Goal: Task Accomplishment & Management: Complete application form

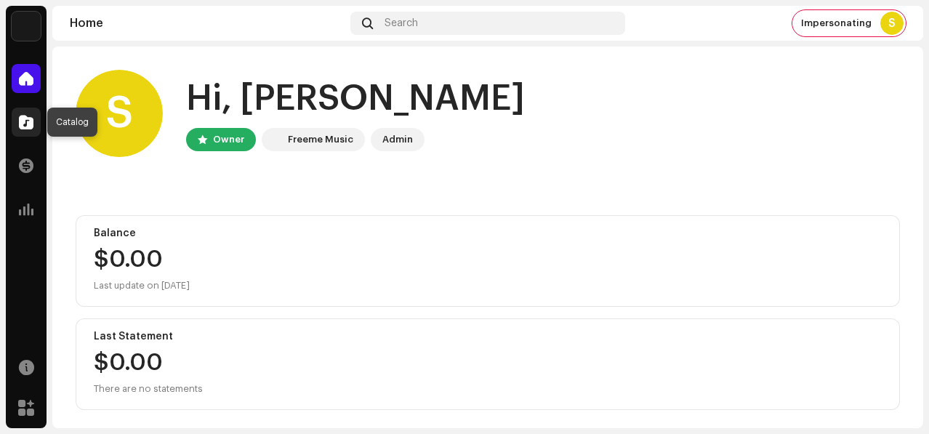
click at [19, 128] on span at bounding box center [26, 122] width 15 height 12
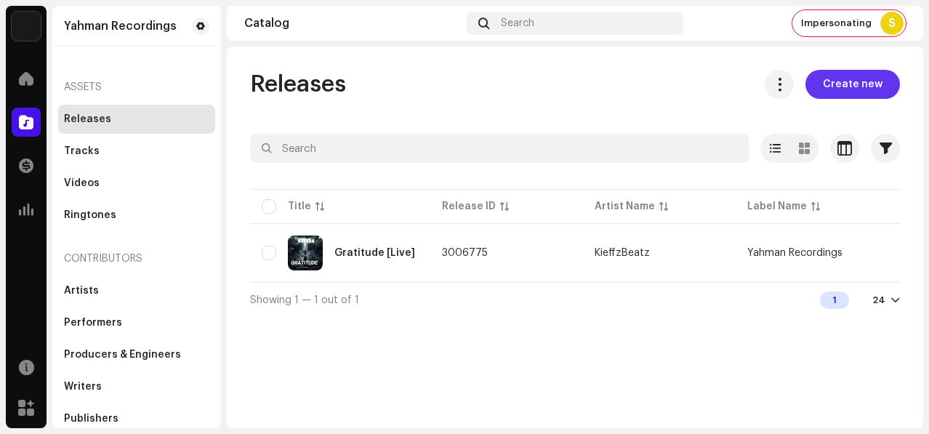
click at [864, 84] on span "Create new" at bounding box center [853, 84] width 60 height 29
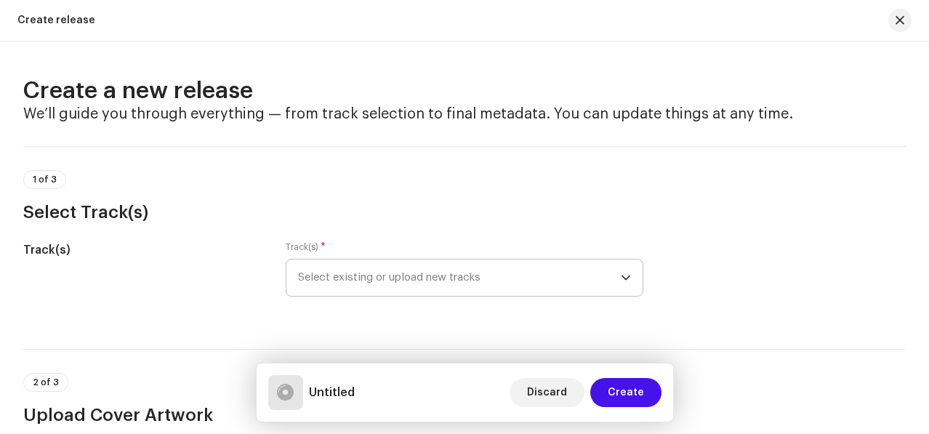
click at [456, 281] on span "Select existing or upload new tracks" at bounding box center [459, 277] width 323 height 36
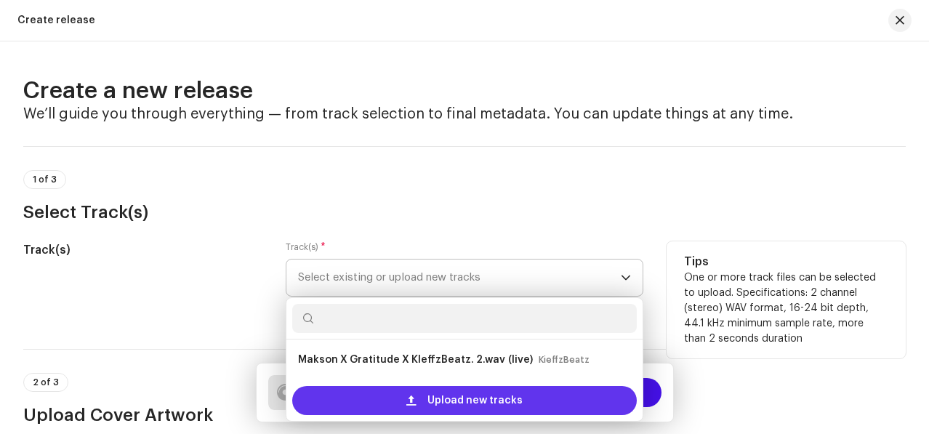
click at [430, 395] on span "Upload new tracks" at bounding box center [474, 400] width 95 height 29
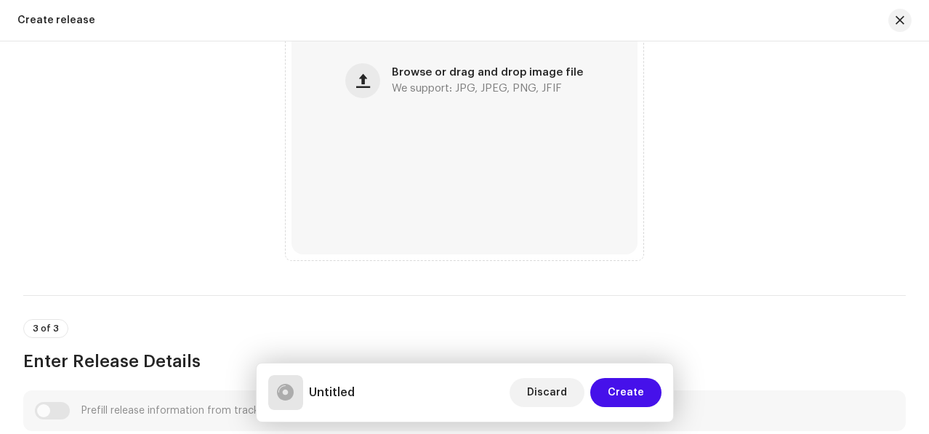
scroll to position [653, 0]
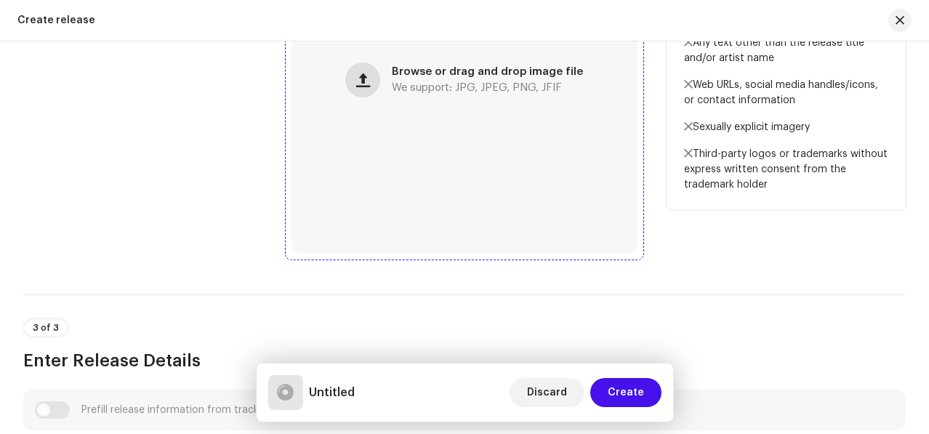
click at [368, 86] on span "button" at bounding box center [363, 80] width 14 height 12
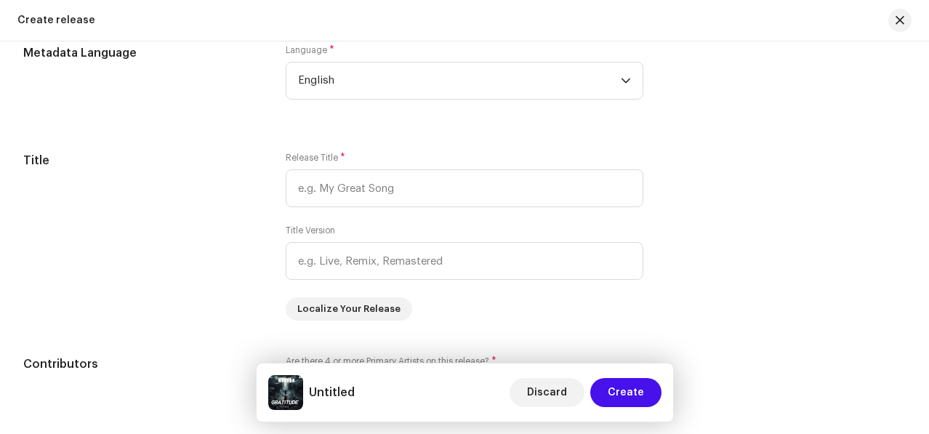
scroll to position [1310, 0]
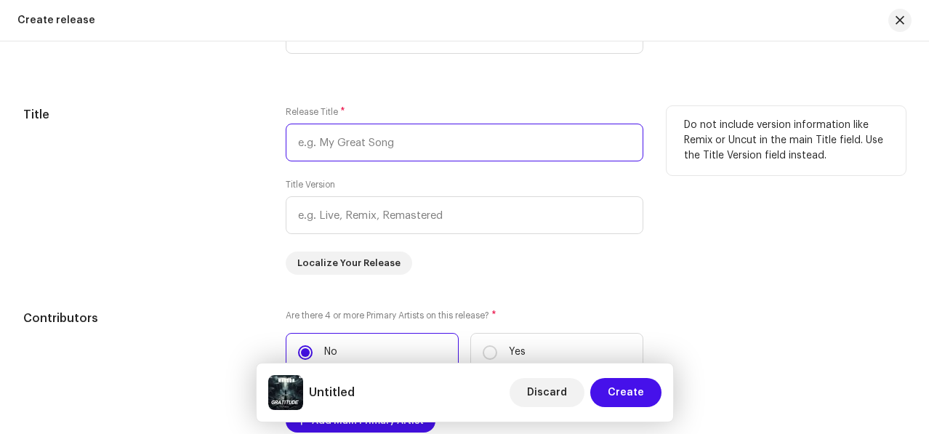
click at [412, 148] on input "text" at bounding box center [465, 143] width 358 height 38
paste input "Gratitude"
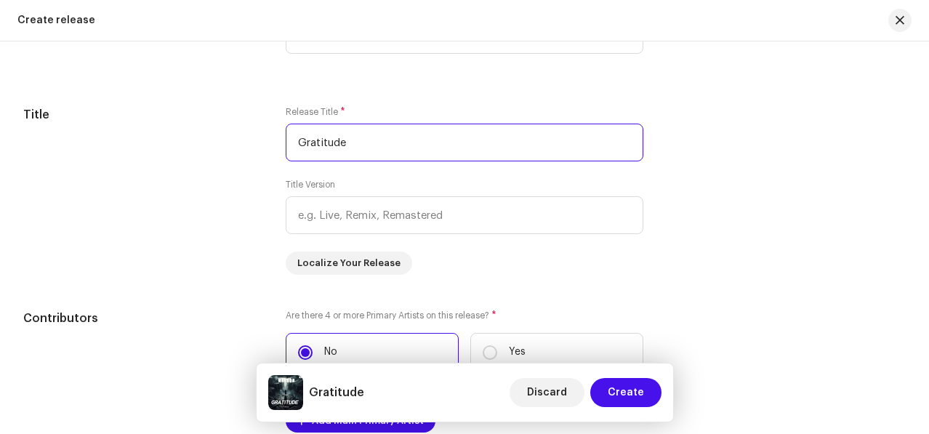
type input "Gratitude"
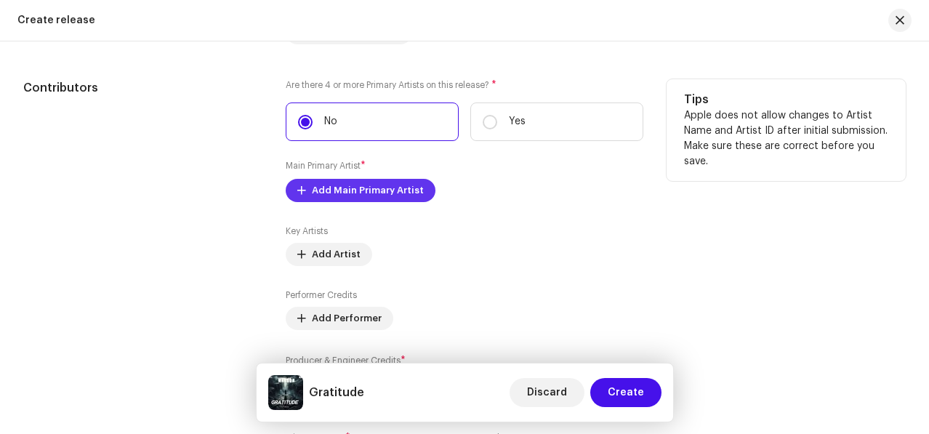
scroll to position [1543, 0]
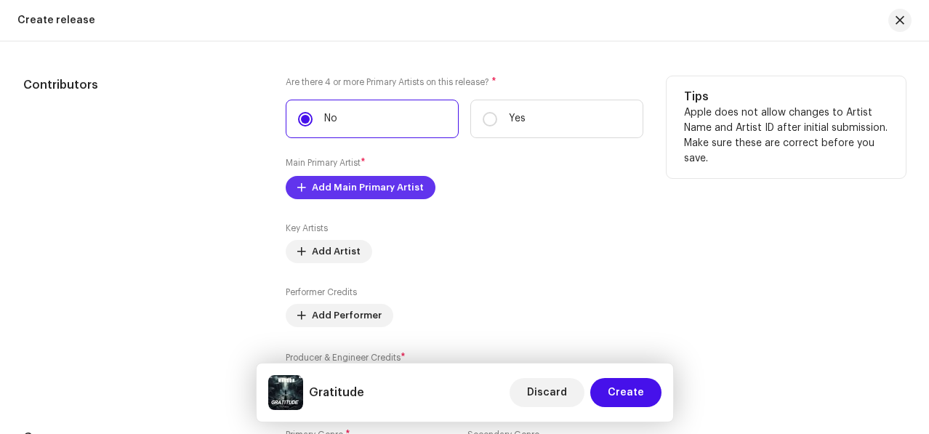
click at [394, 195] on span "Add Main Primary Artist" at bounding box center [368, 187] width 112 height 29
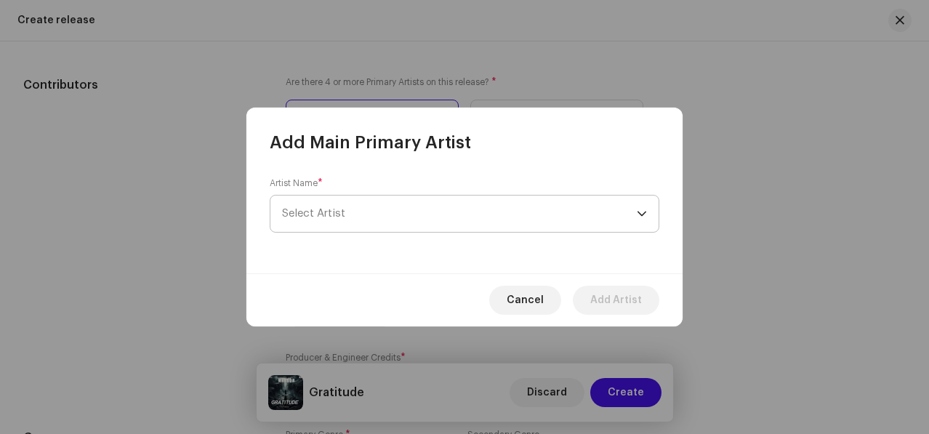
click at [350, 210] on span "Select Artist" at bounding box center [459, 214] width 355 height 36
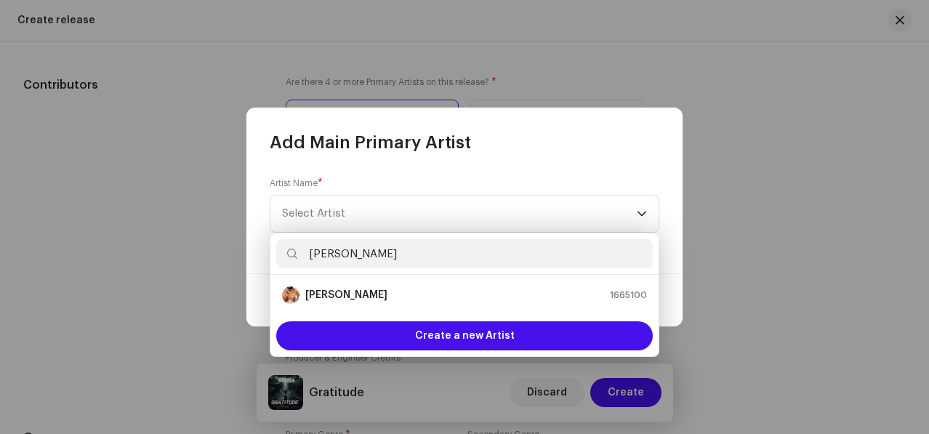
type input "[PERSON_NAME]"
click at [344, 296] on div "Makson 1665100" at bounding box center [464, 294] width 365 height 17
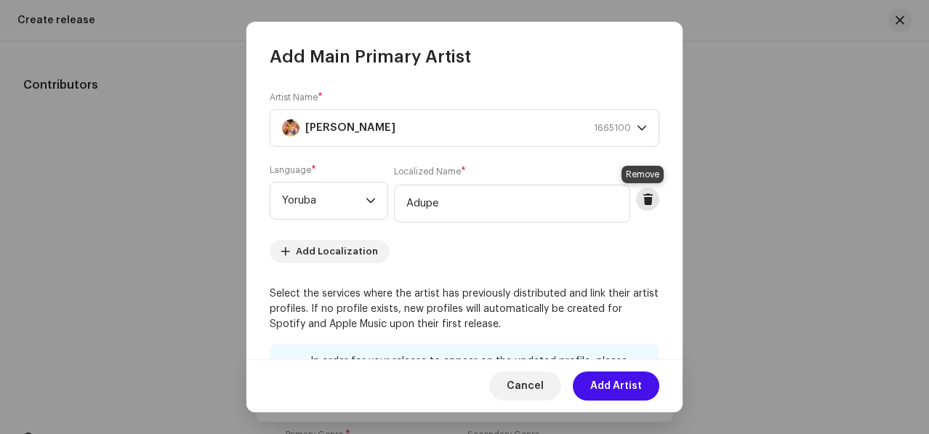
click at [645, 196] on span at bounding box center [647, 199] width 11 height 12
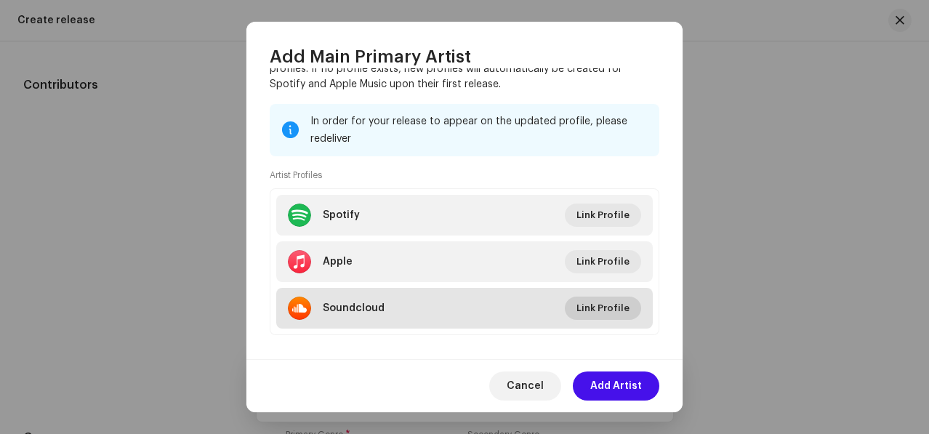
scroll to position [181, 0]
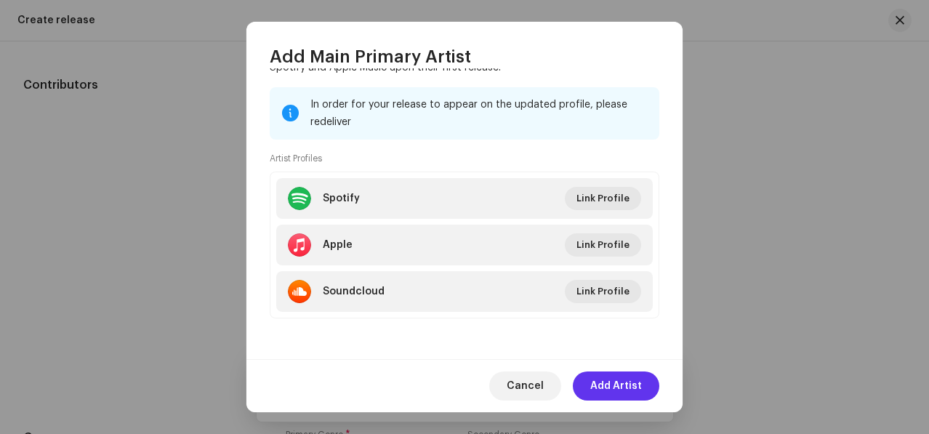
click at [617, 387] on span "Add Artist" at bounding box center [616, 385] width 52 height 29
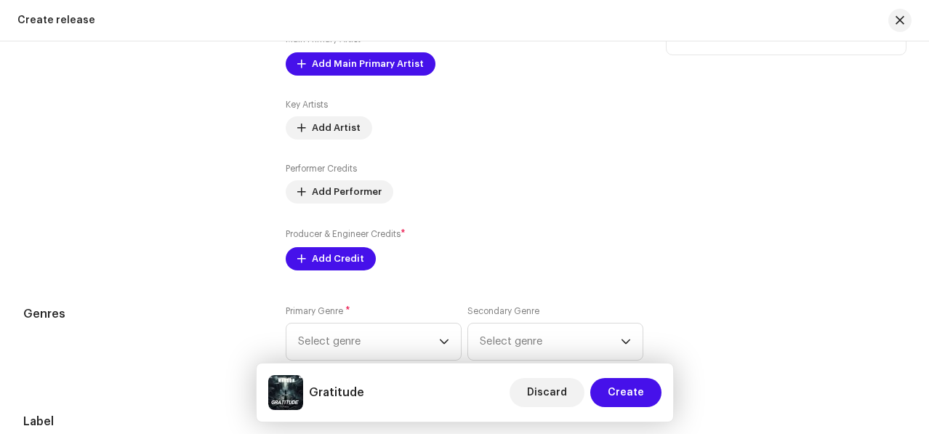
scroll to position [1700, 0]
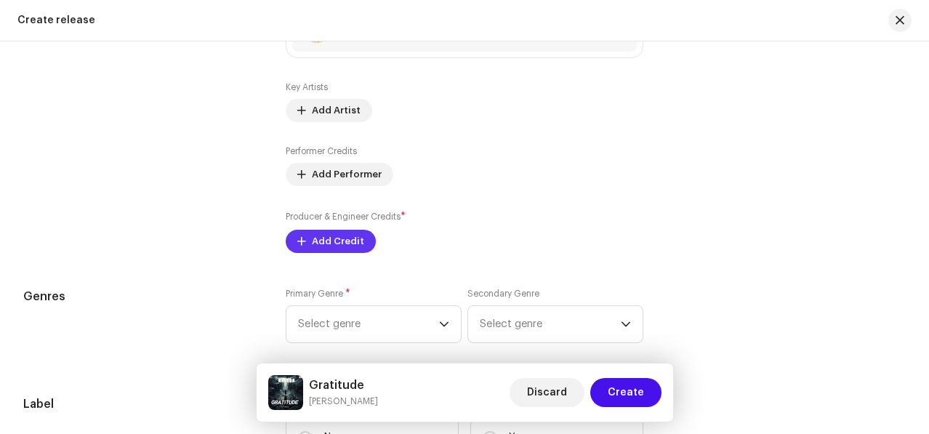
click at [343, 246] on span "Add Credit" at bounding box center [338, 241] width 52 height 29
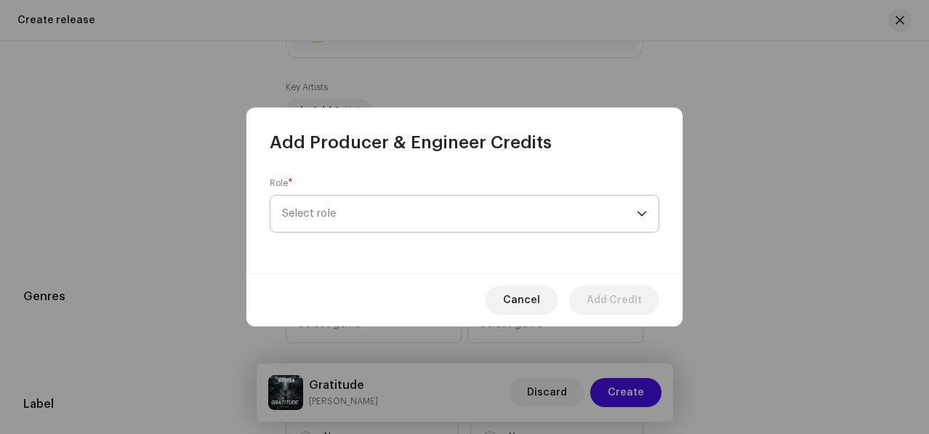
click at [420, 219] on span "Select role" at bounding box center [459, 214] width 355 height 36
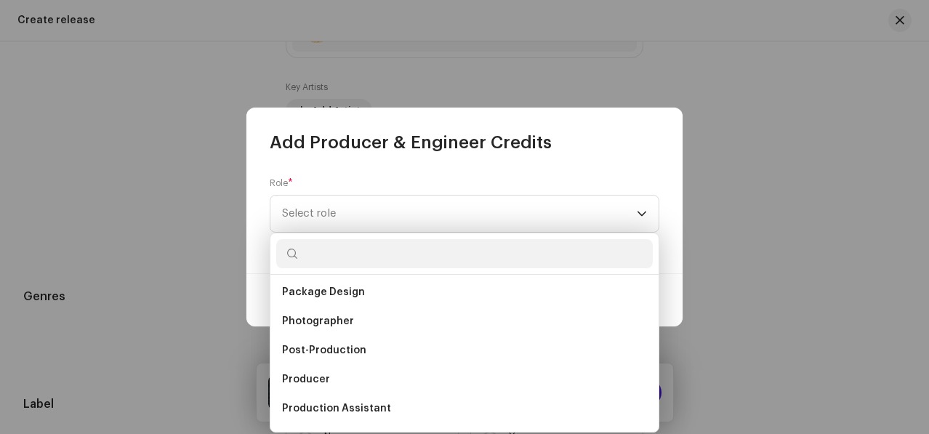
scroll to position [516, 0]
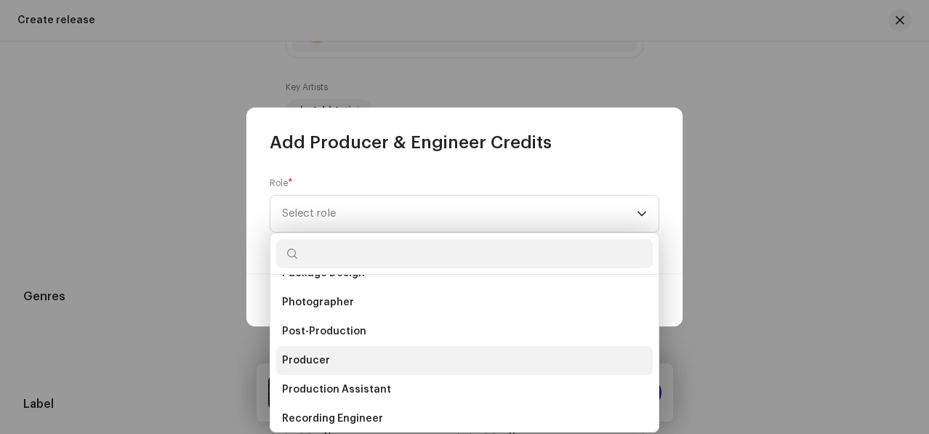
click at [322, 352] on li "Producer" at bounding box center [464, 360] width 376 height 29
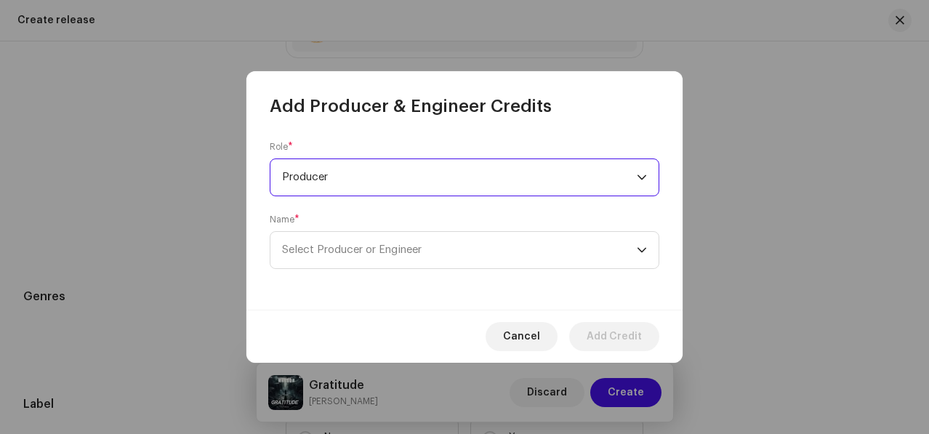
click at [323, 269] on div "Role * Producer Name * Select Producer or Engineer" at bounding box center [464, 214] width 436 height 192
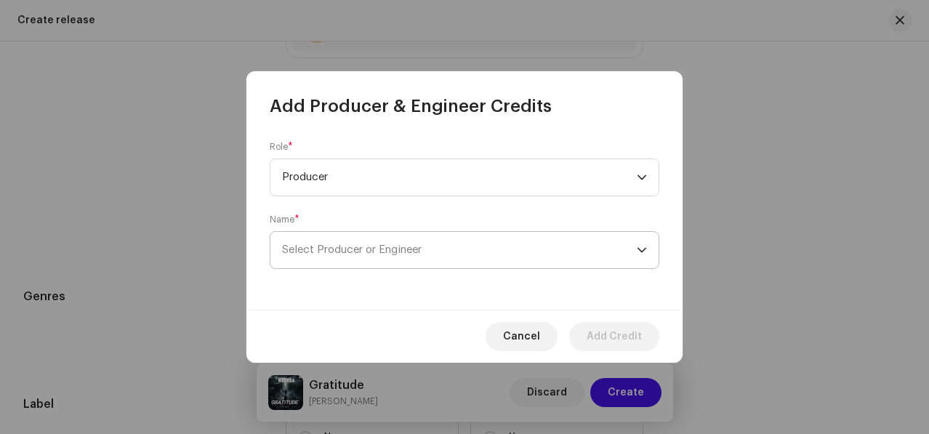
click at [321, 249] on span "Select Producer or Engineer" at bounding box center [352, 249] width 140 height 11
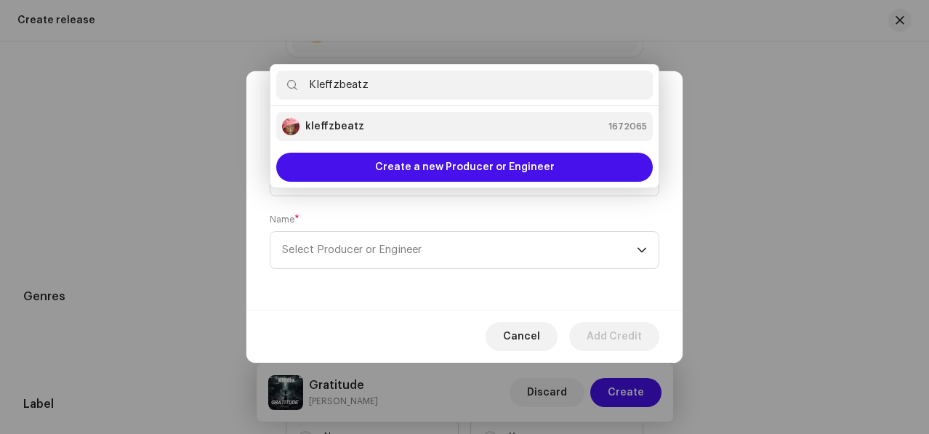
type input "Kleffzbeatz"
click at [403, 119] on div "kleffzbeatz 1672065" at bounding box center [464, 126] width 365 height 17
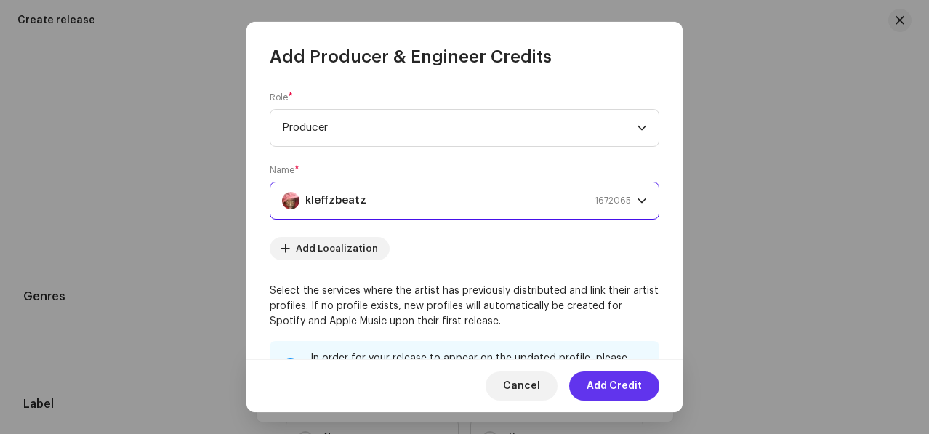
click at [612, 386] on span "Add Credit" at bounding box center [614, 385] width 55 height 29
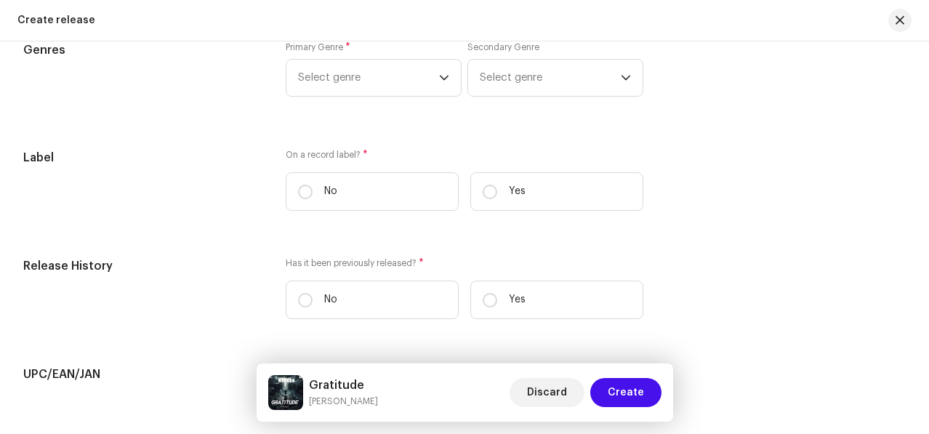
scroll to position [2007, 0]
click at [325, 79] on span "Select genre" at bounding box center [368, 78] width 141 height 36
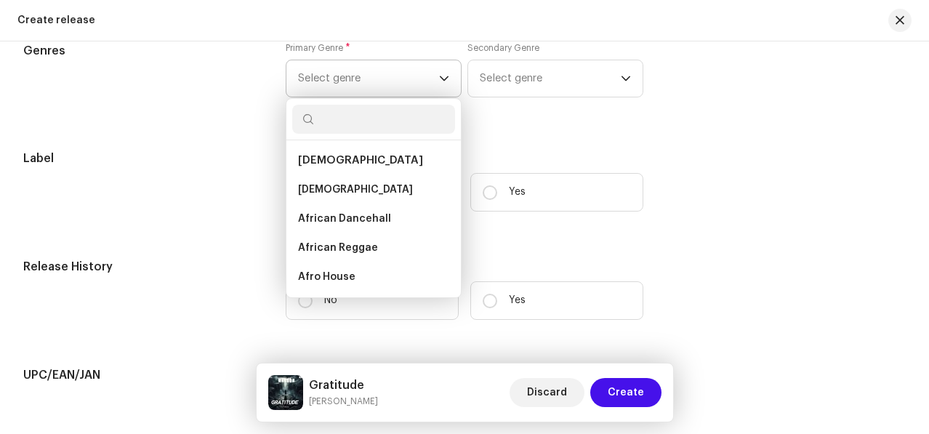
click at [370, 86] on span "Select genre" at bounding box center [368, 78] width 141 height 36
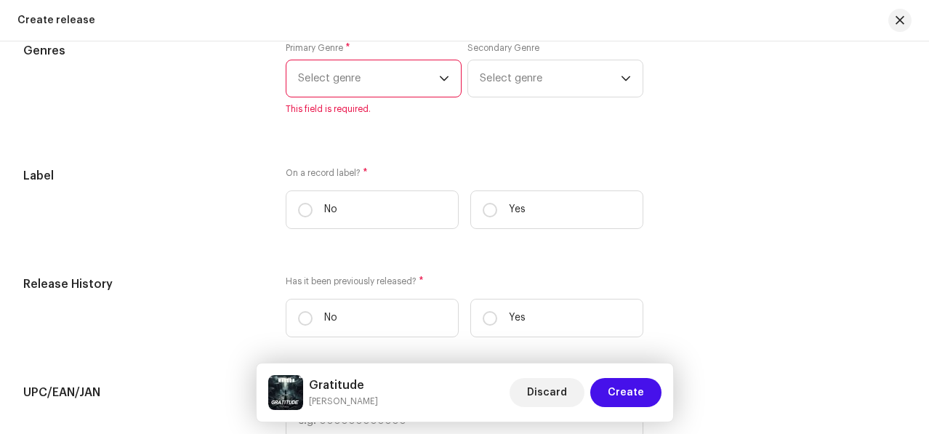
click at [370, 89] on span "Select genre" at bounding box center [368, 78] width 141 height 36
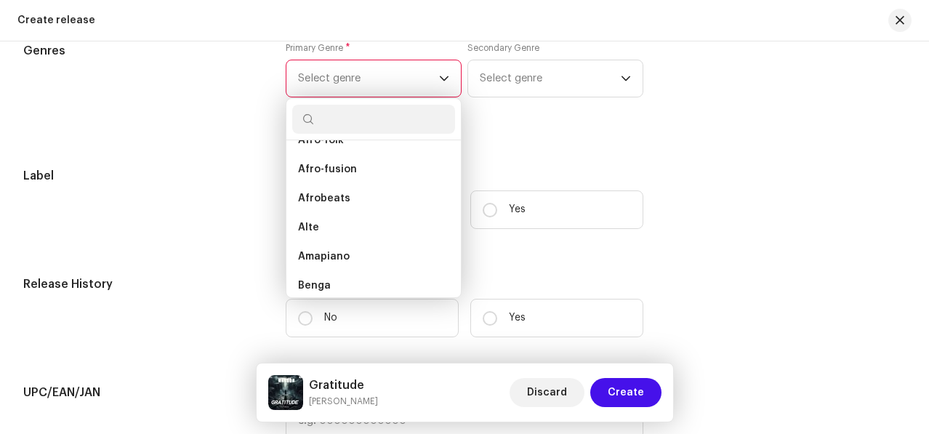
scroll to position [204, 0]
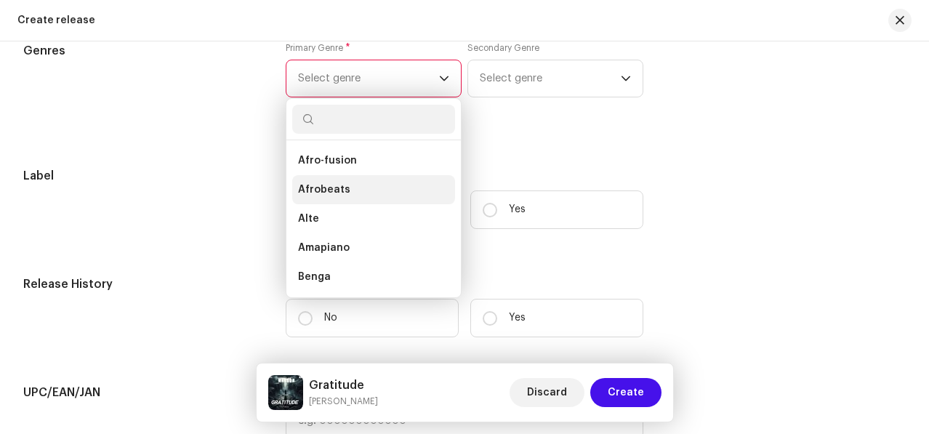
click at [337, 197] on span "Afrobeats" at bounding box center [324, 189] width 52 height 15
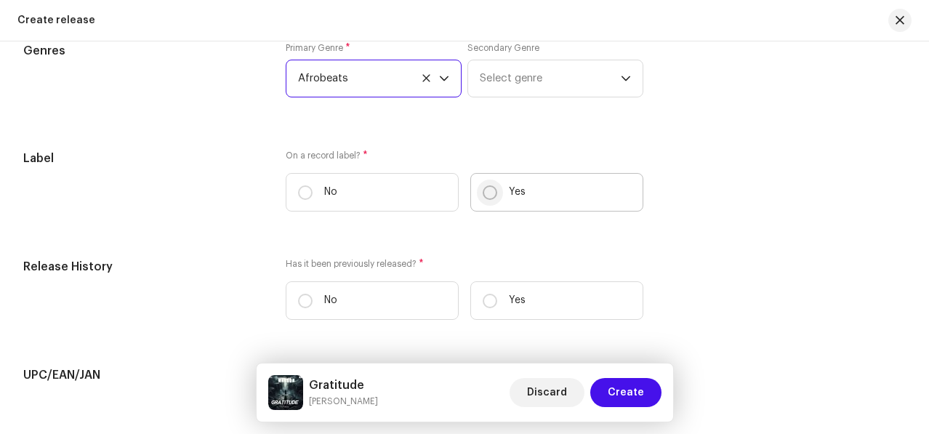
click at [491, 200] on input "Yes" at bounding box center [490, 192] width 15 height 15
radio input "true"
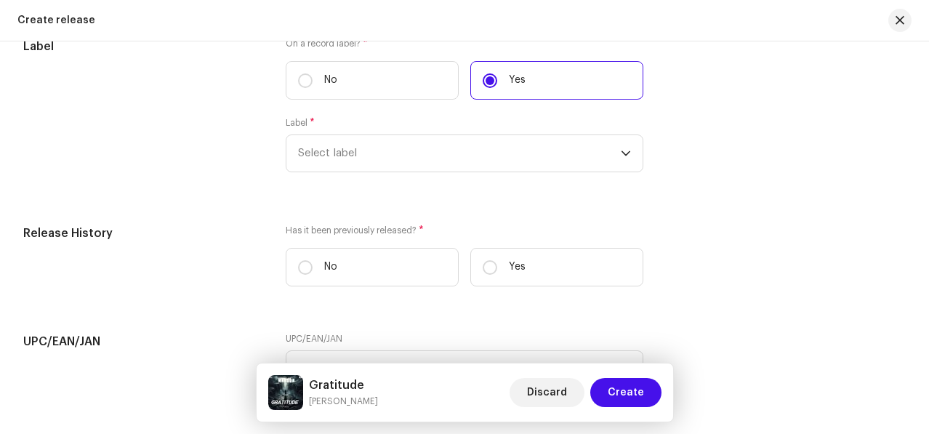
scroll to position [2138, 0]
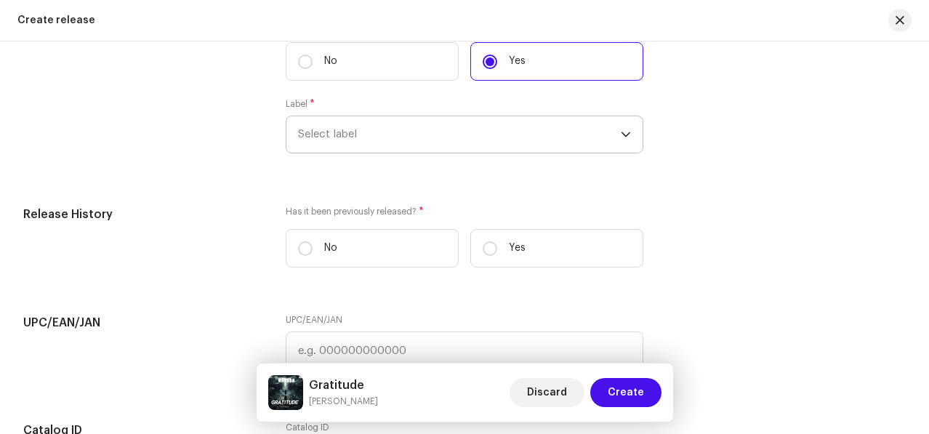
click at [441, 145] on span "Select label" at bounding box center [459, 134] width 323 height 36
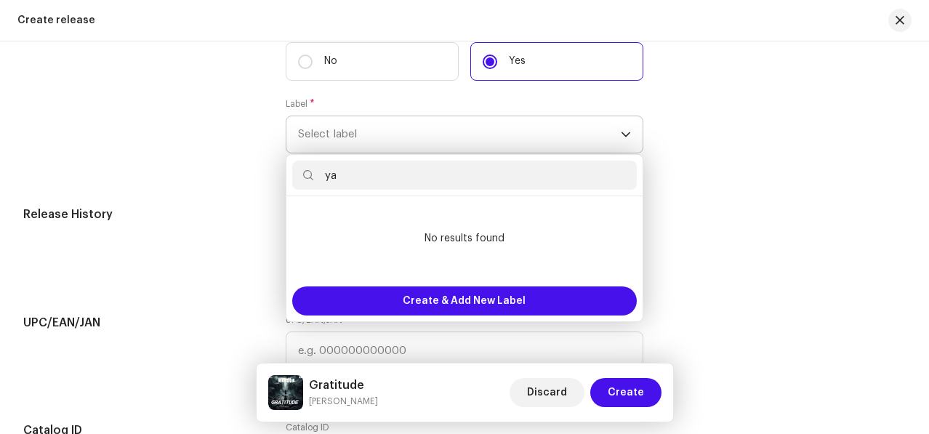
type input "y"
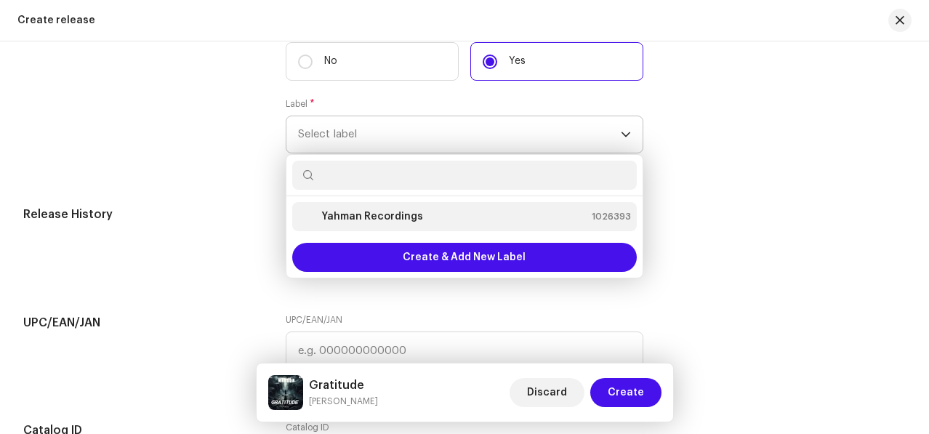
click at [403, 224] on strong "Yahman Recordings" at bounding box center [372, 216] width 102 height 15
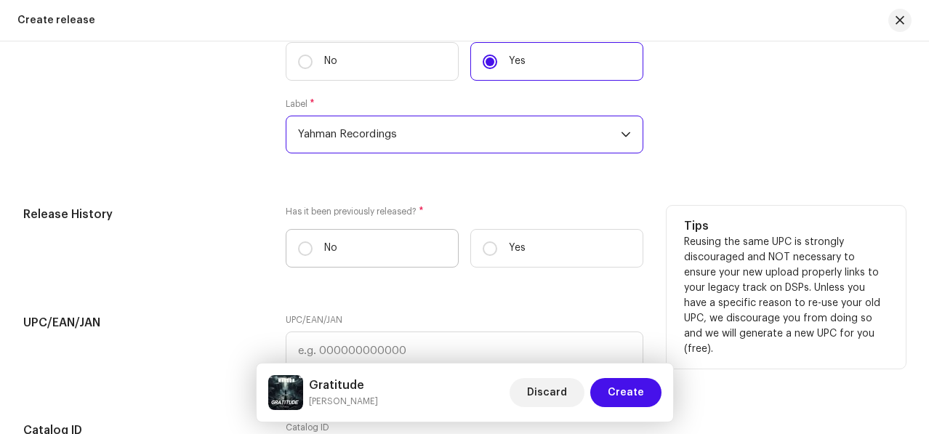
drag, startPoint x: 409, startPoint y: 147, endPoint x: 387, endPoint y: 241, distance: 96.4
click at [300, 256] on input "No" at bounding box center [305, 248] width 15 height 15
radio input "true"
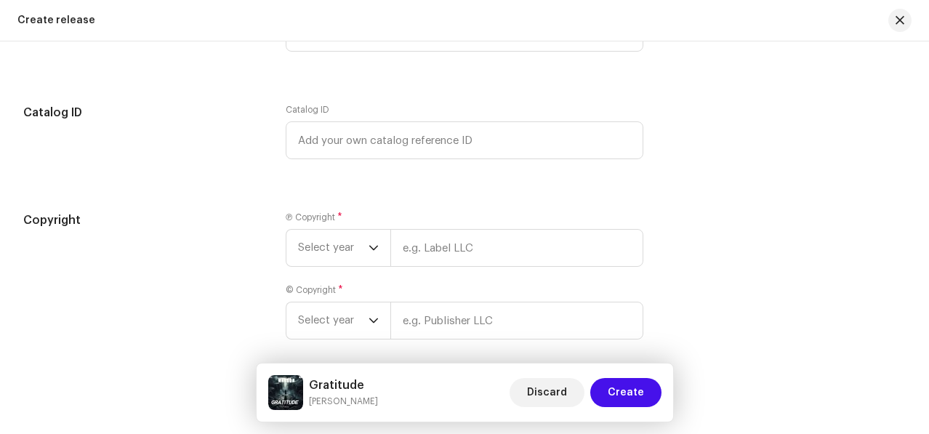
scroll to position [2526, 0]
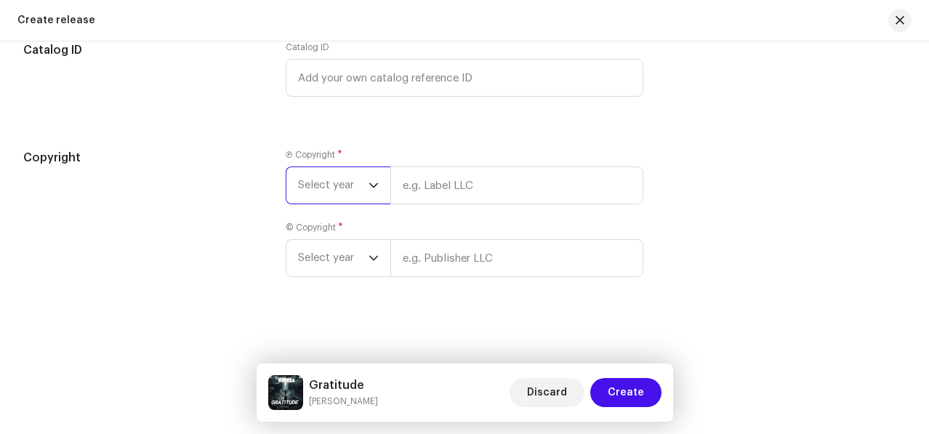
click at [310, 182] on span "Select year" at bounding box center [333, 185] width 70 height 36
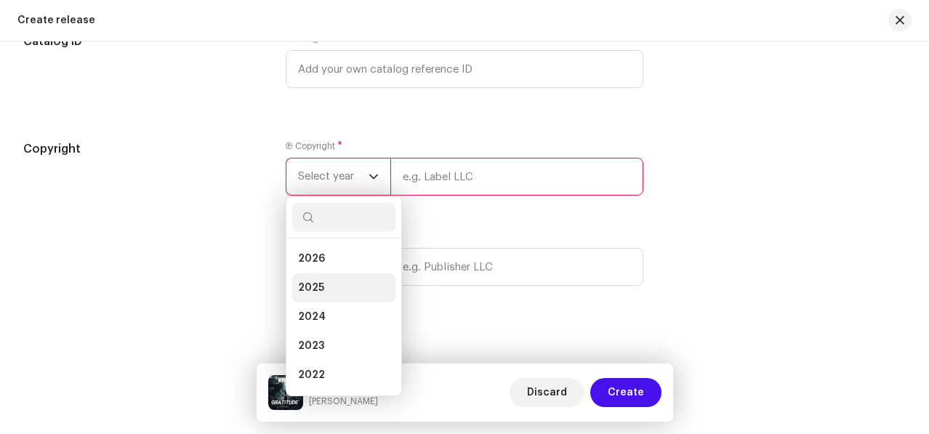
click at [314, 284] on li "2025" at bounding box center [343, 287] width 103 height 29
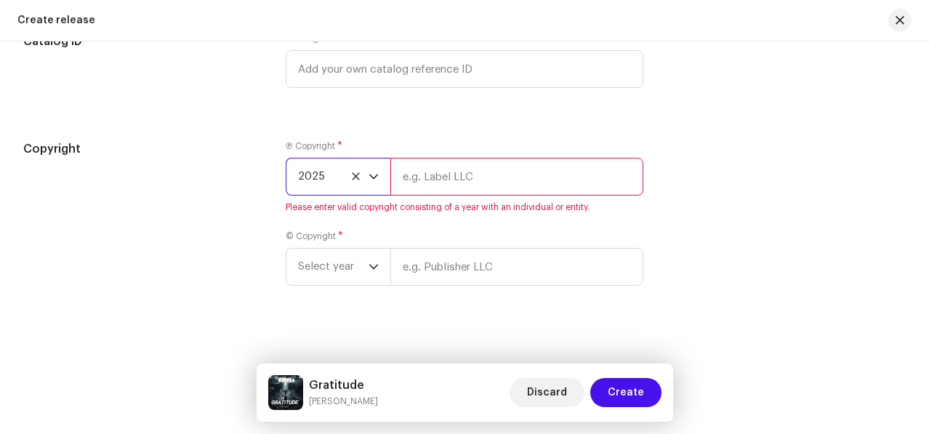
click at [466, 184] on input "text" at bounding box center [517, 177] width 254 height 38
paste input "yaman recording"
click at [406, 187] on input "yaman recording" at bounding box center [517, 177] width 254 height 38
click at [443, 182] on input "Yaman recording" at bounding box center [517, 177] width 254 height 38
click at [516, 183] on input "Yaman Recording" at bounding box center [517, 177] width 254 height 38
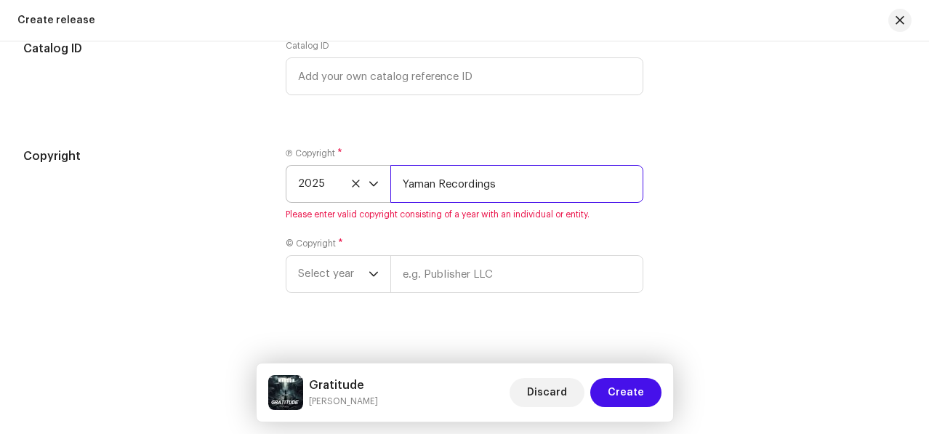
scroll to position [2544, 0]
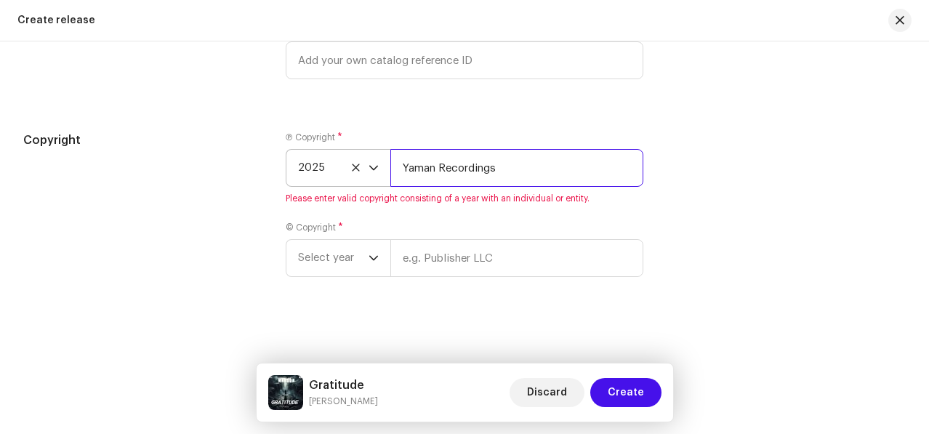
click at [412, 166] on input "Yaman Recordings" at bounding box center [517, 168] width 254 height 38
drag, startPoint x: 509, startPoint y: 166, endPoint x: 398, endPoint y: 146, distance: 113.6
click at [398, 146] on div "Ⓟ Copyright * 2025 Yahman Recordings Please enter valid copyright consisting of…" at bounding box center [465, 168] width 358 height 73
type input "Yahman Recordings"
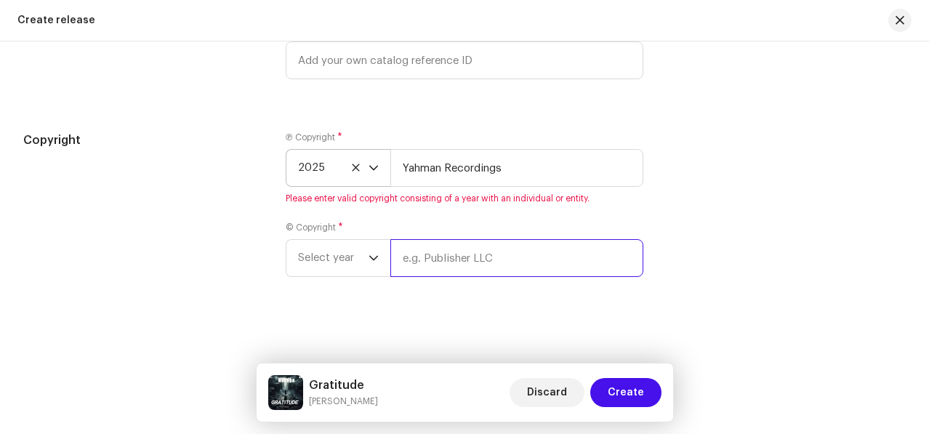
click at [414, 250] on input "text" at bounding box center [517, 258] width 254 height 38
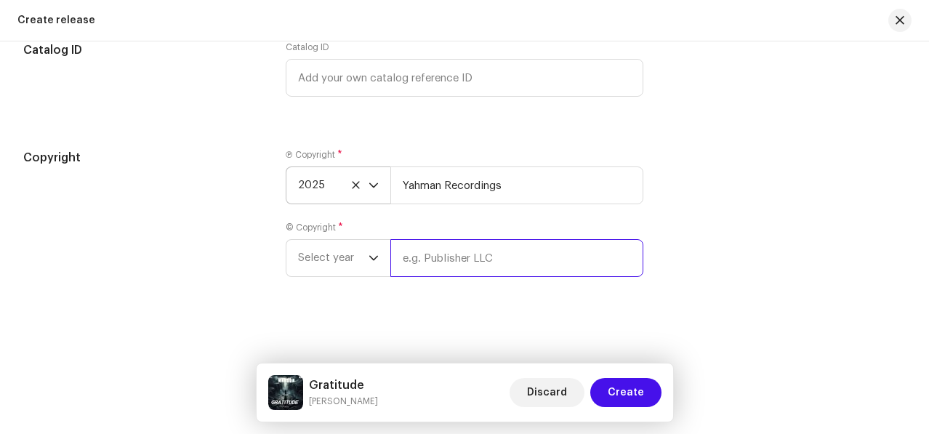
paste input "Yahman Recordings"
type input "Yahman Recordings"
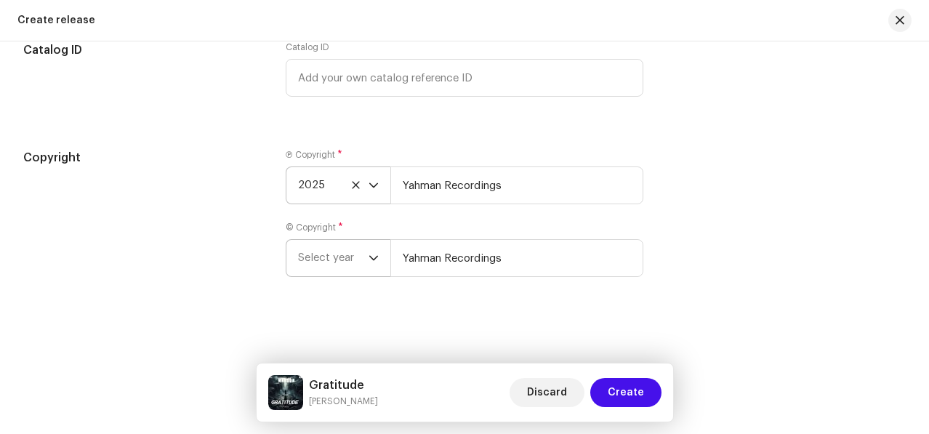
click at [329, 254] on span "Select year" at bounding box center [333, 258] width 70 height 36
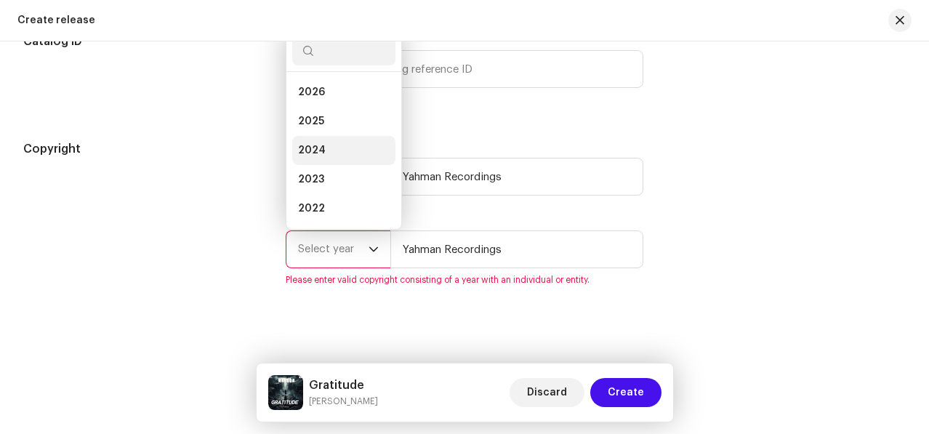
scroll to position [23, 0]
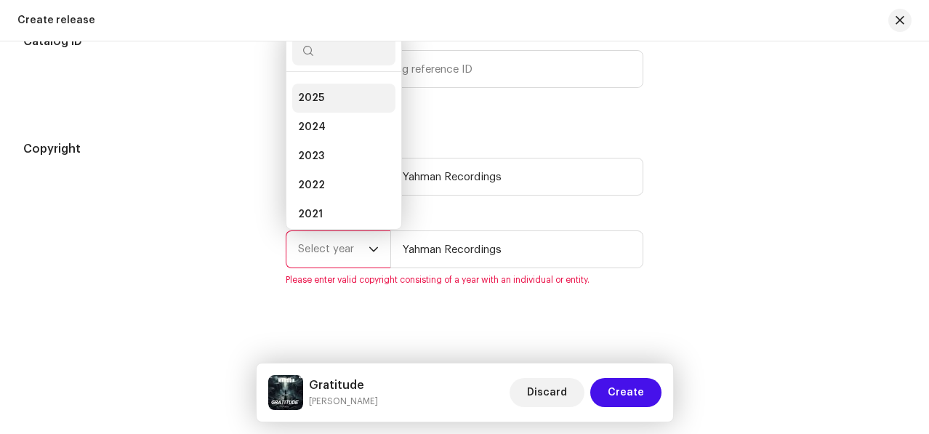
click at [318, 105] on span "2025" at bounding box center [311, 98] width 26 height 15
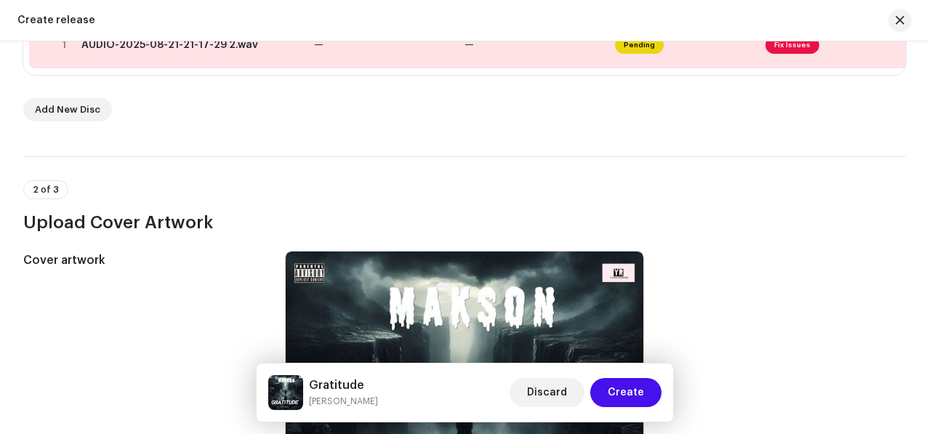
scroll to position [346, 0]
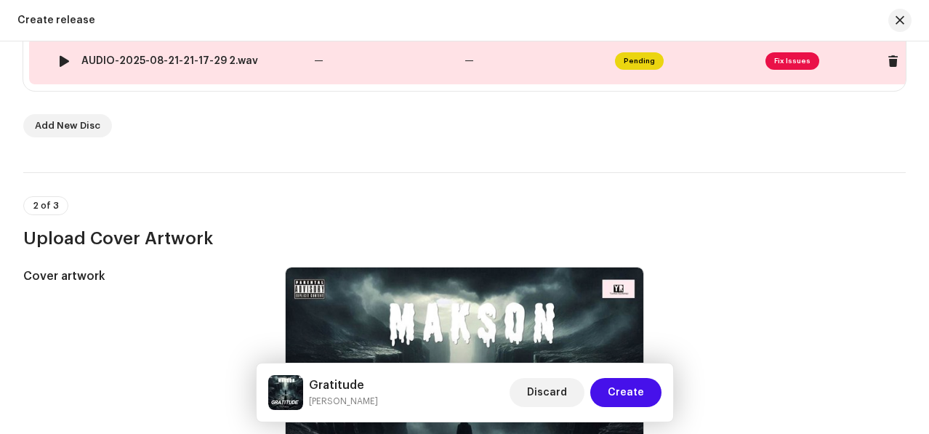
click at [355, 57] on td "—" at bounding box center [383, 61] width 150 height 47
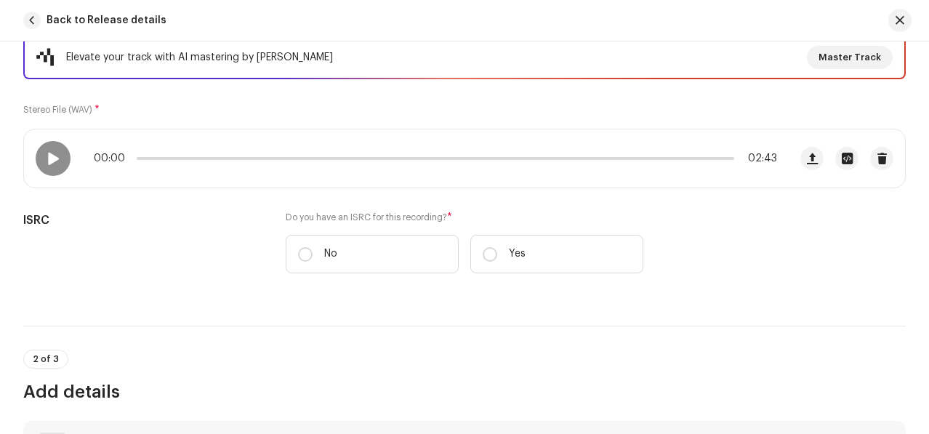
scroll to position [229, 0]
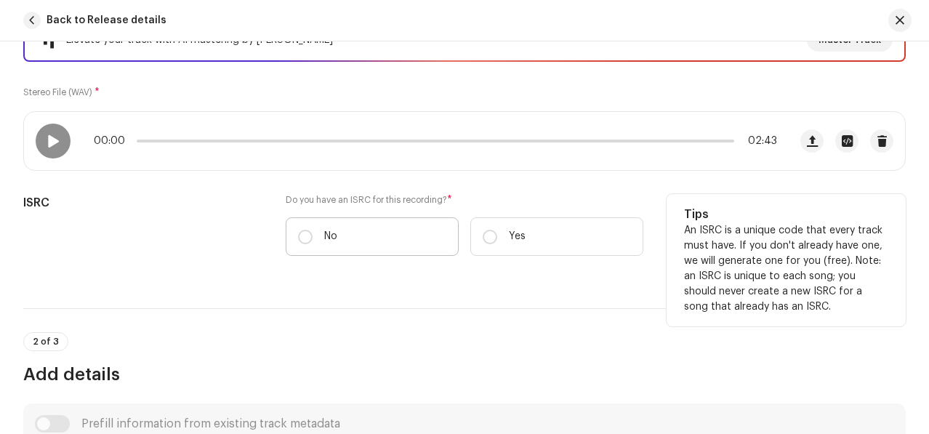
click at [302, 246] on label "No" at bounding box center [372, 236] width 173 height 39
click at [302, 244] on input "No" at bounding box center [305, 237] width 15 height 15
radio input "true"
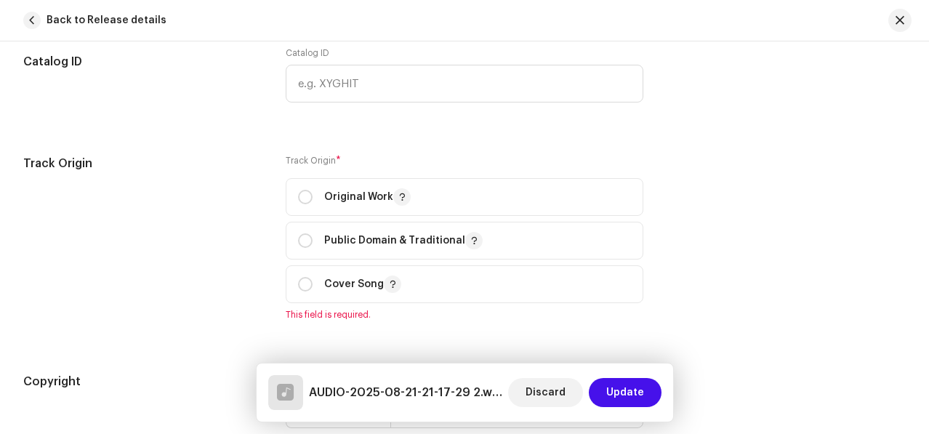
scroll to position [1726, 0]
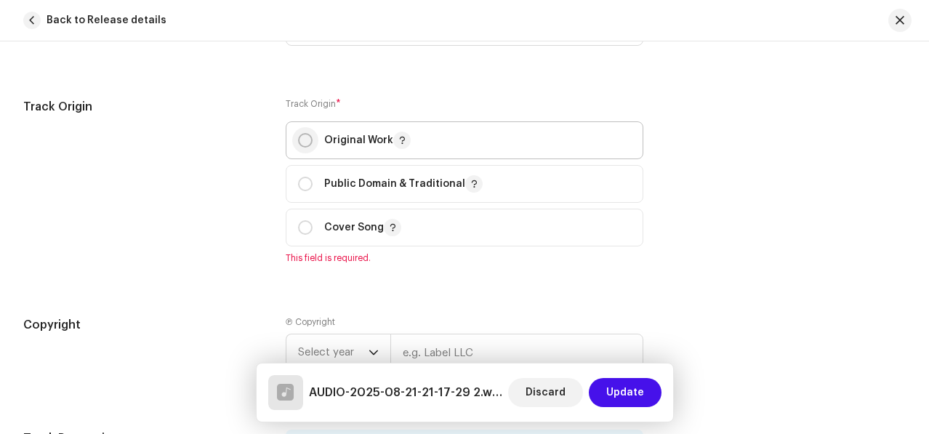
click at [302, 145] on input "radio" at bounding box center [305, 140] width 15 height 15
radio input "true"
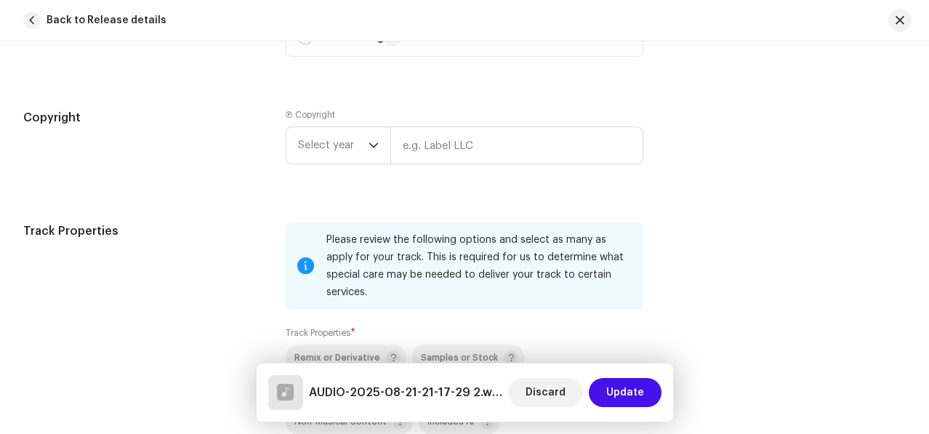
scroll to position [2007, 0]
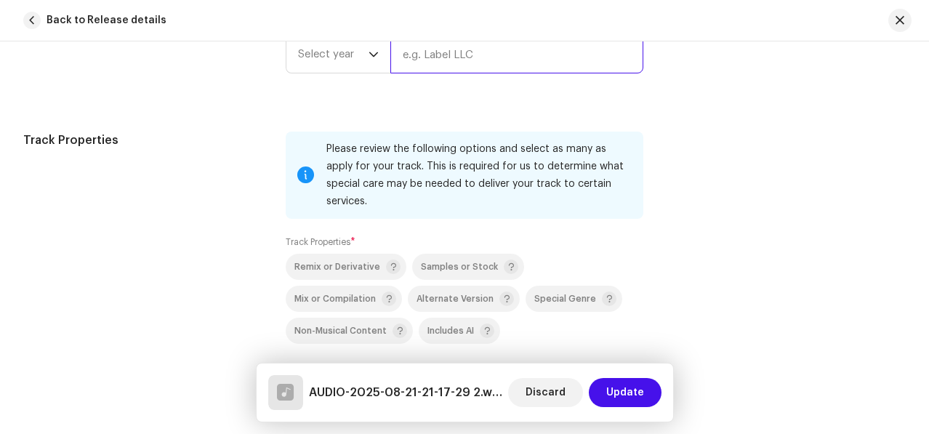
click at [430, 63] on input "text" at bounding box center [517, 55] width 254 height 38
paste input "Yahman Recordings"
type input "Yahman Recordings"
click at [326, 51] on span "Select year" at bounding box center [333, 54] width 70 height 36
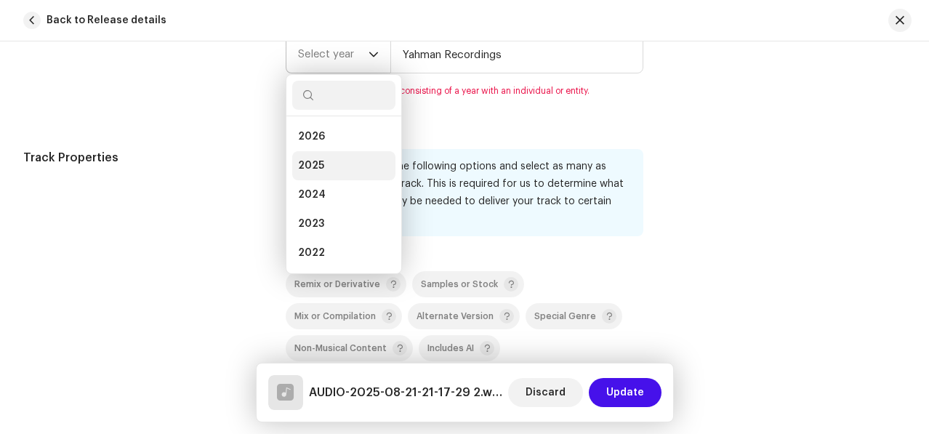
click at [307, 173] on span "2025" at bounding box center [311, 165] width 26 height 15
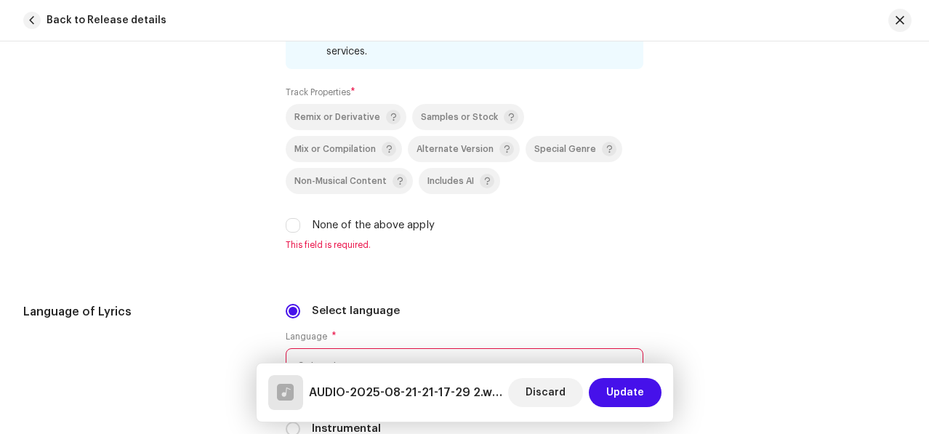
scroll to position [2164, 0]
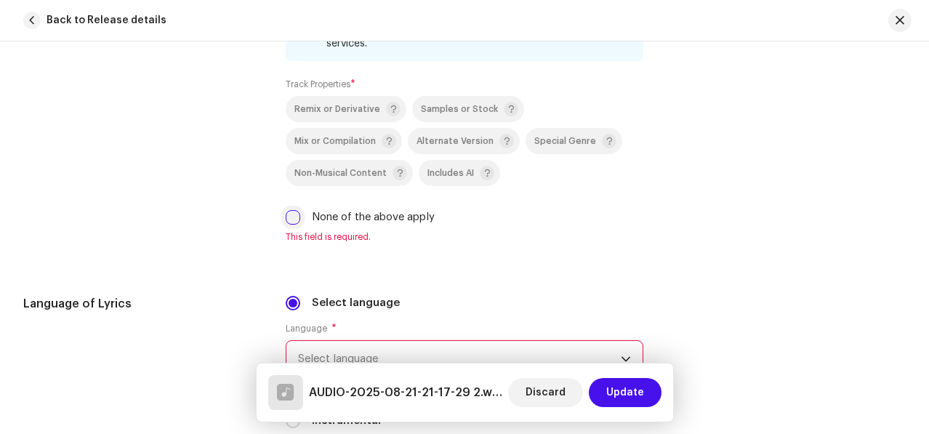
click at [287, 210] on input "None of the above apply" at bounding box center [293, 217] width 15 height 15
checkbox input "true"
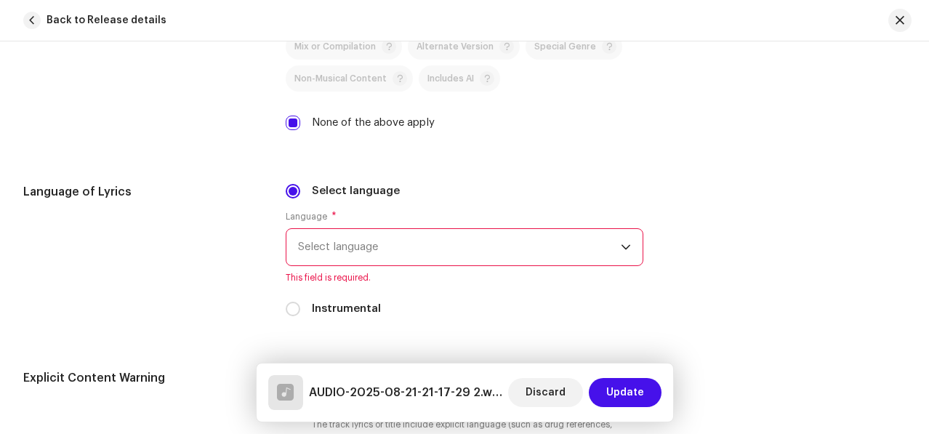
click at [324, 232] on span "Select language" at bounding box center [459, 247] width 323 height 36
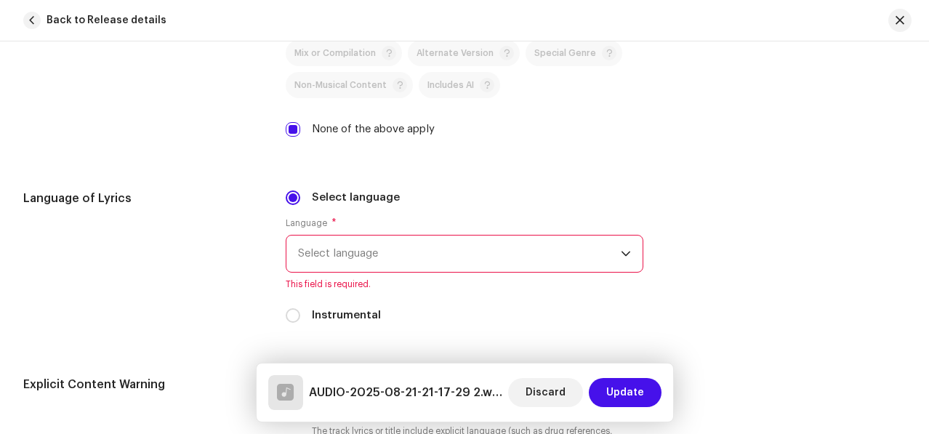
scroll to position [2247, 0]
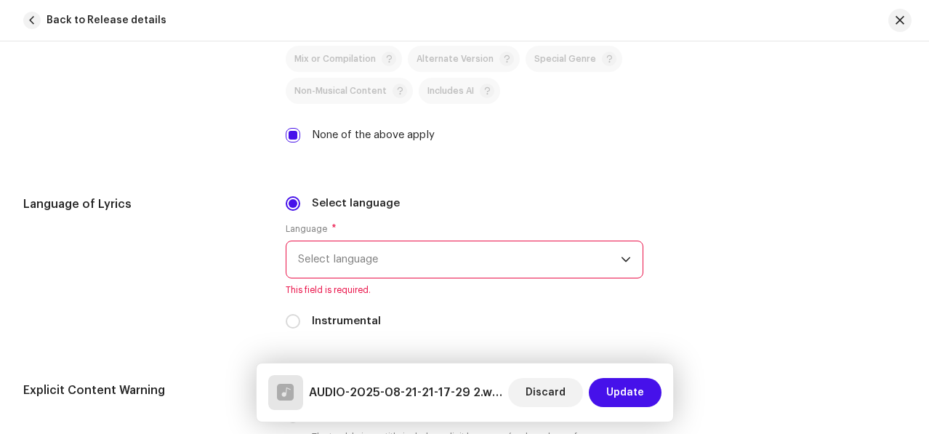
click at [344, 251] on span "Select language" at bounding box center [459, 259] width 323 height 36
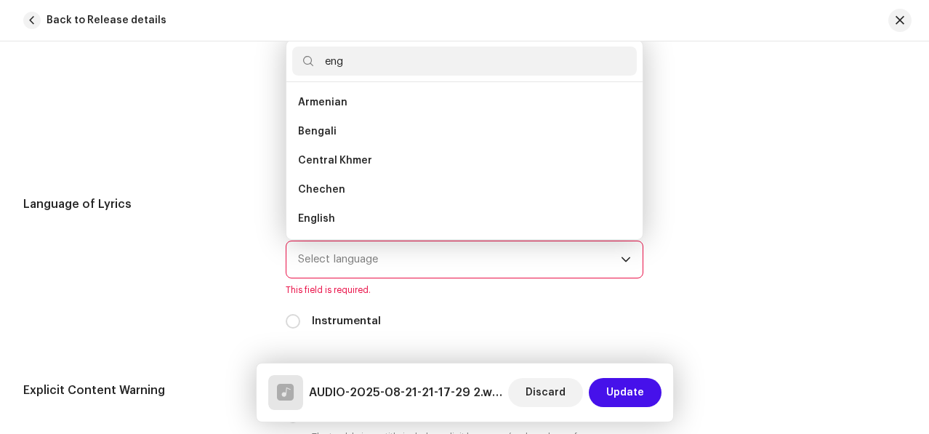
scroll to position [0, 0]
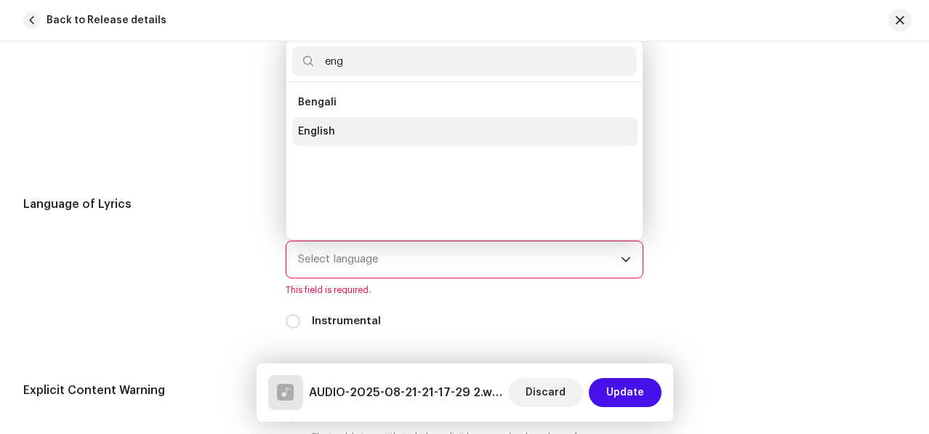
type input "eng"
click at [317, 124] on span "English" at bounding box center [316, 131] width 37 height 15
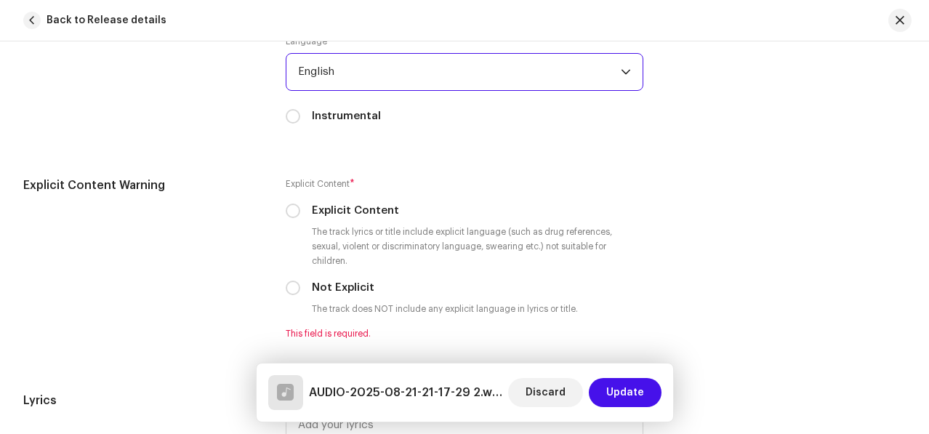
scroll to position [2476, 0]
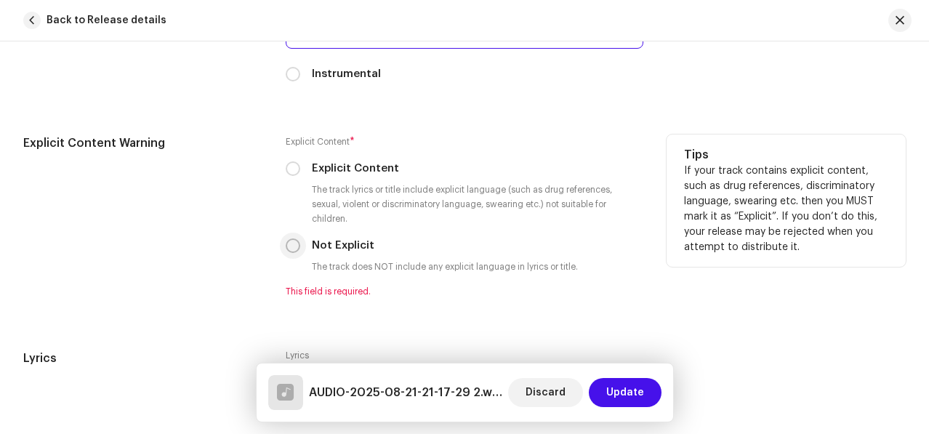
click at [290, 238] on input "Not Explicit" at bounding box center [293, 245] width 15 height 15
radio input "true"
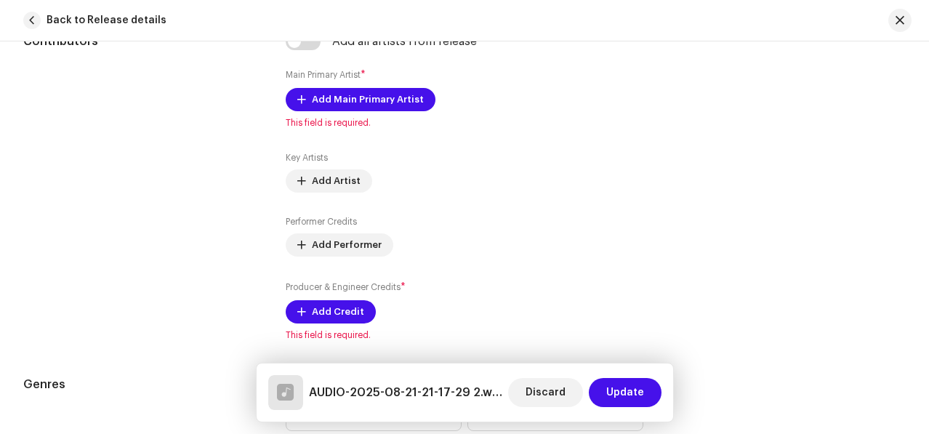
scroll to position [923, 0]
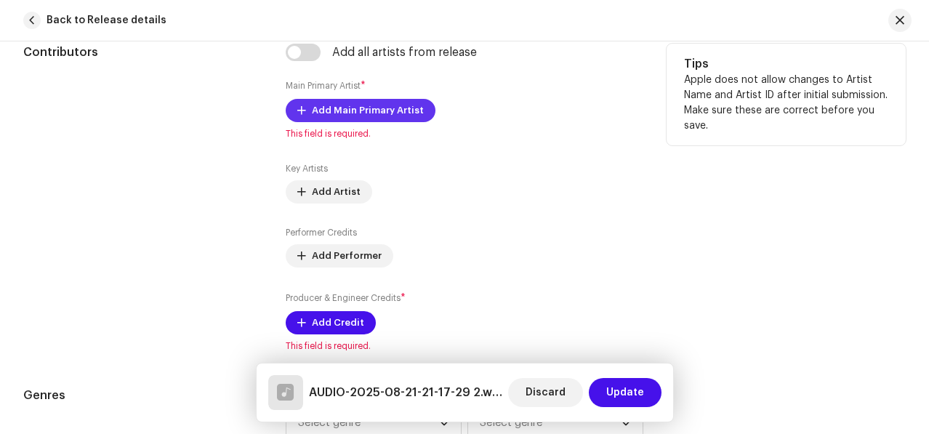
click at [400, 102] on span "Add Main Primary Artist" at bounding box center [368, 110] width 112 height 29
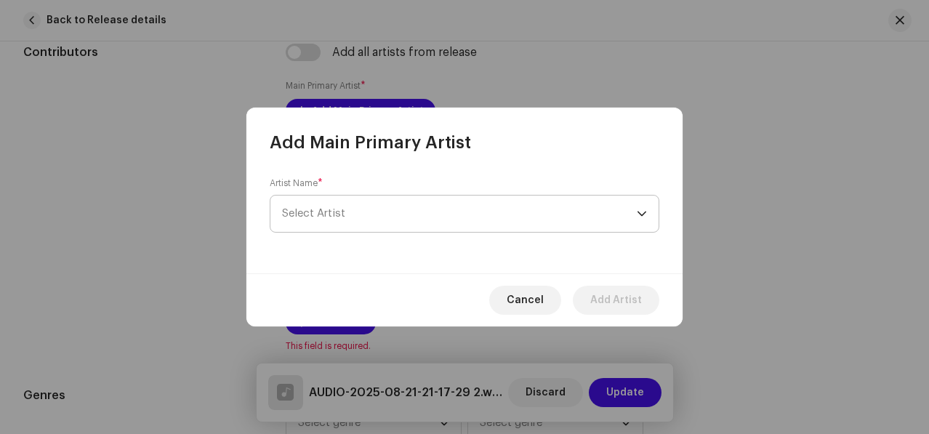
click at [346, 206] on span "Select Artist" at bounding box center [459, 214] width 355 height 36
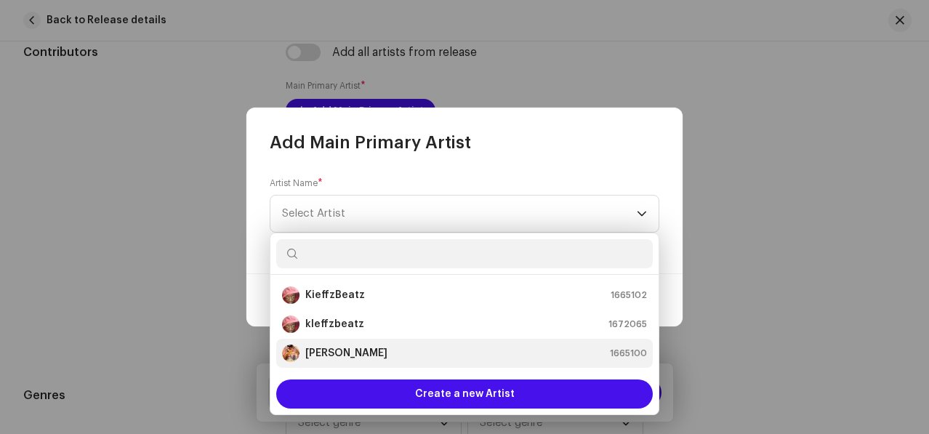
click at [314, 350] on strong "[PERSON_NAME]" at bounding box center [346, 353] width 82 height 15
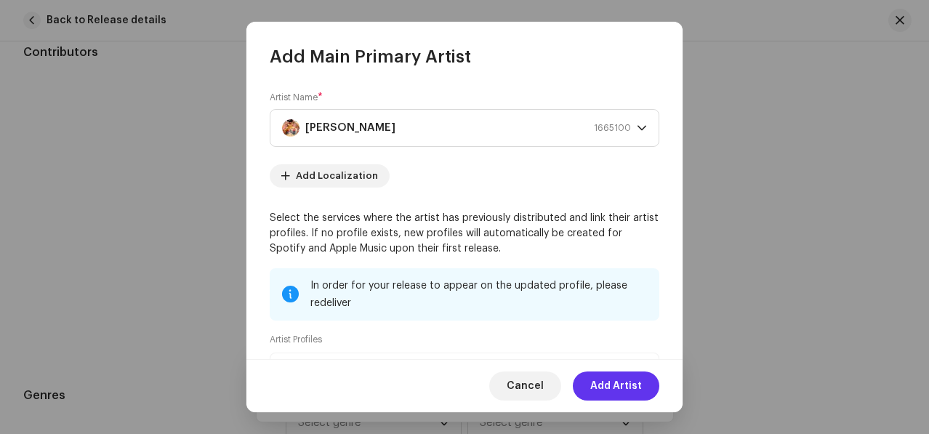
click at [627, 384] on span "Add Artist" at bounding box center [616, 385] width 52 height 29
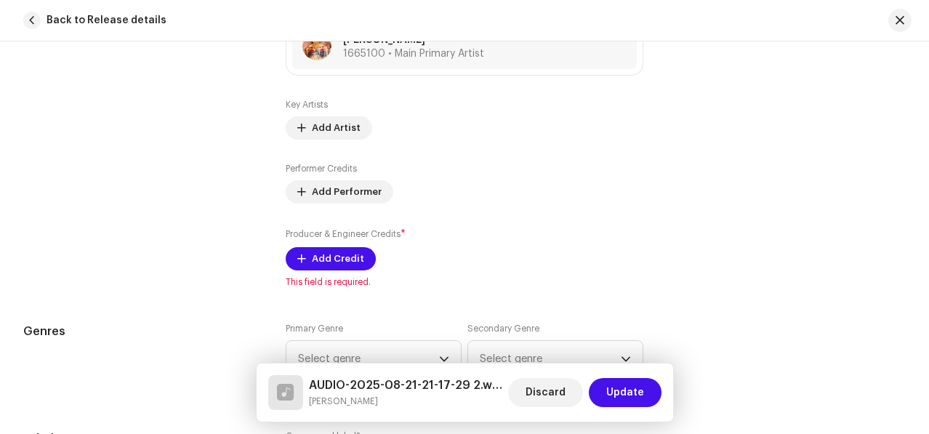
scroll to position [1043, 0]
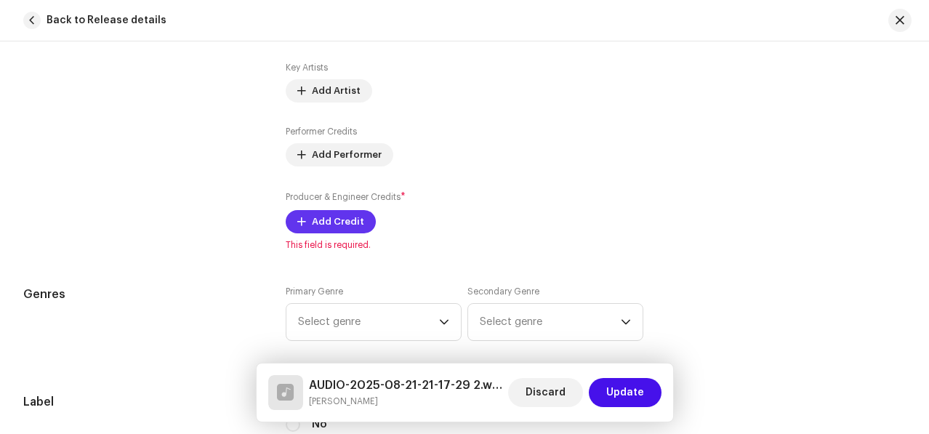
click at [318, 222] on span "Add Credit" at bounding box center [338, 221] width 52 height 29
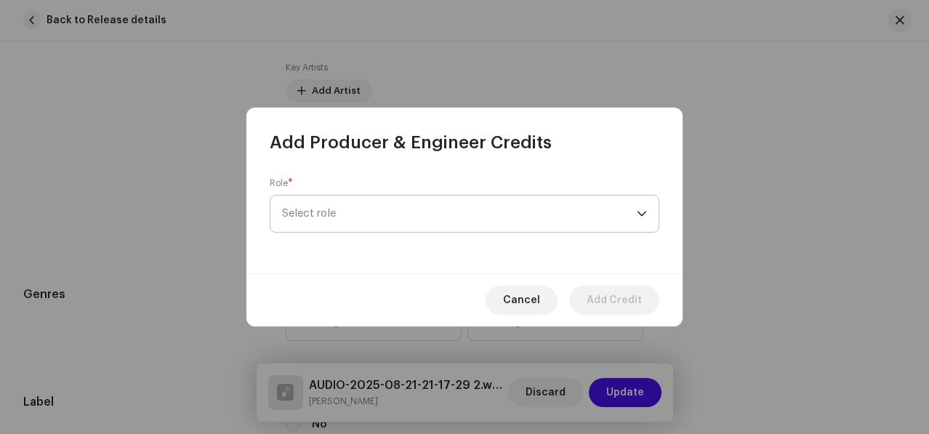
click at [355, 204] on span "Select role" at bounding box center [459, 214] width 355 height 36
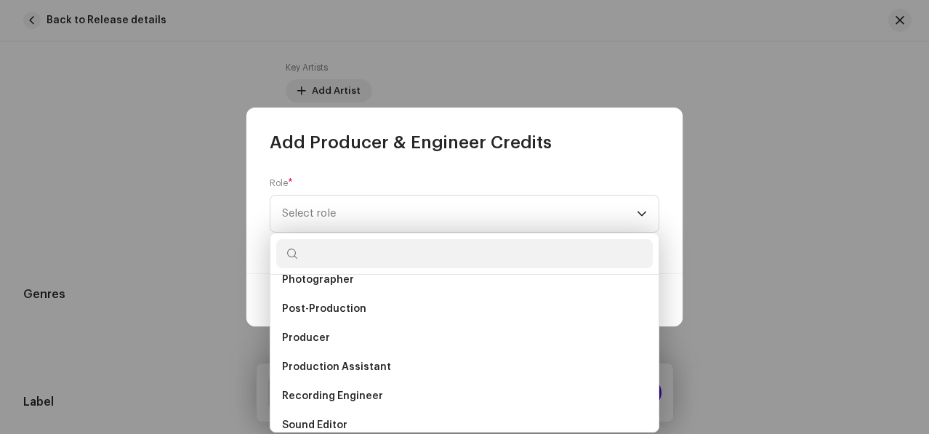
scroll to position [560, 0]
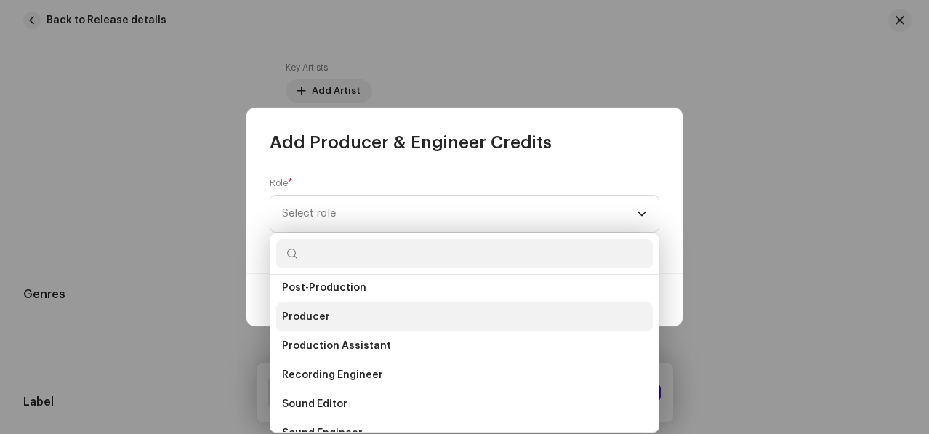
click at [321, 316] on span "Producer" at bounding box center [306, 317] width 48 height 15
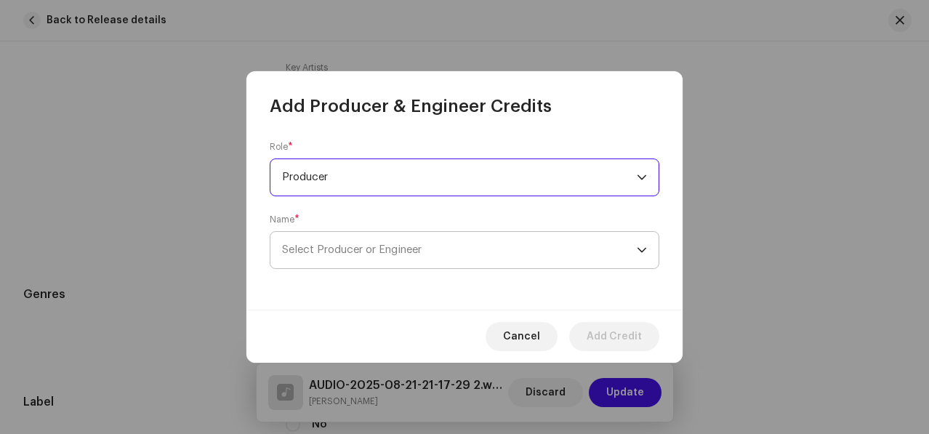
click at [318, 248] on span "Select Producer or Engineer" at bounding box center [352, 249] width 140 height 11
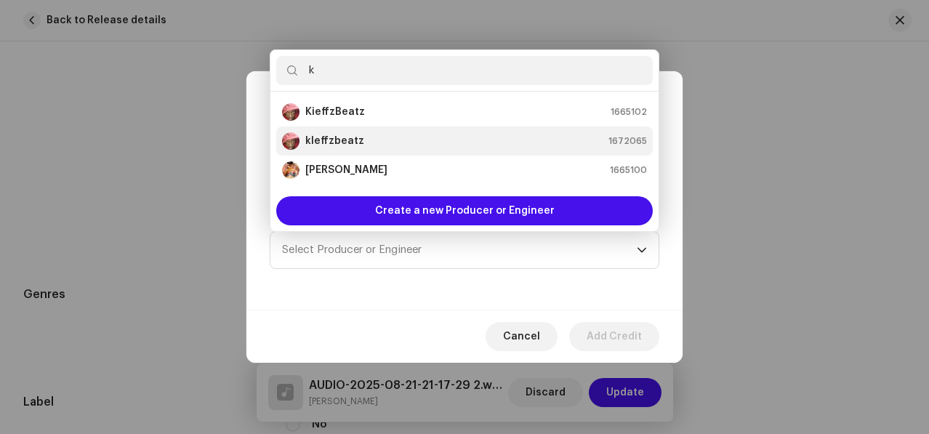
type input "k"
click at [326, 140] on strong "kleffzbeatz" at bounding box center [334, 141] width 59 height 15
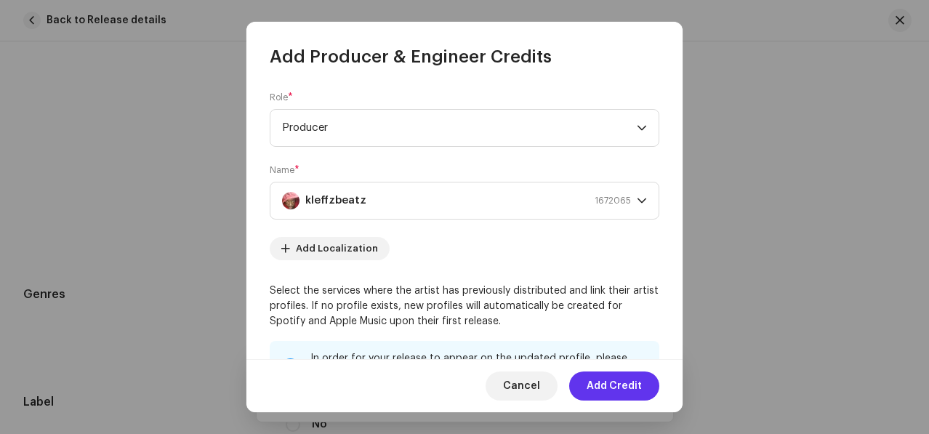
click at [594, 377] on span "Add Credit" at bounding box center [614, 385] width 55 height 29
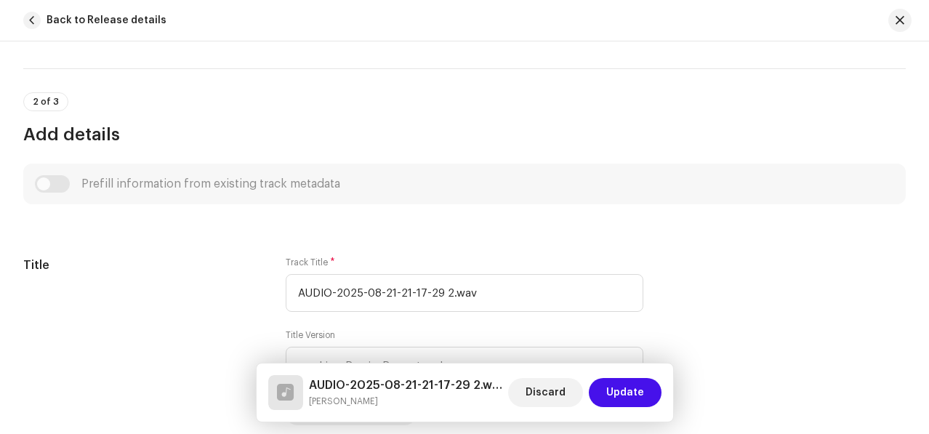
scroll to position [578, 0]
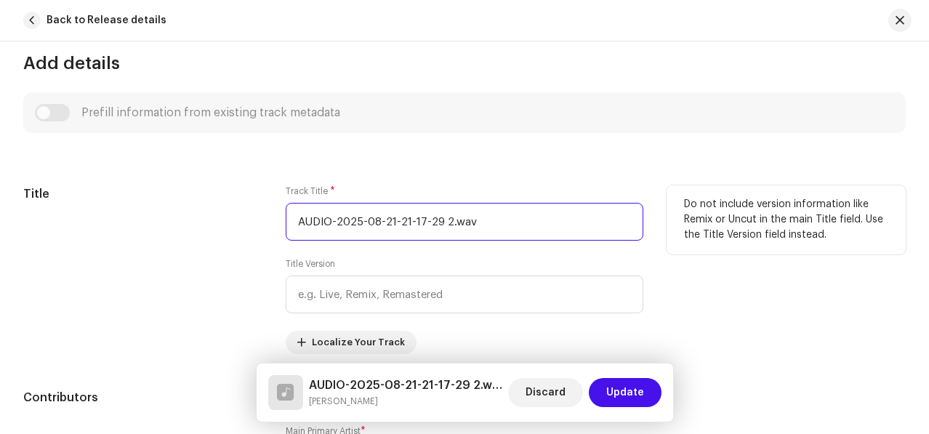
drag, startPoint x: 477, startPoint y: 225, endPoint x: 294, endPoint y: 197, distance: 184.5
click at [294, 197] on div "Track Title * AUDIO-2025-08-21-21-17-29 2.wav" at bounding box center [465, 212] width 358 height 55
paste input "Gratitude"
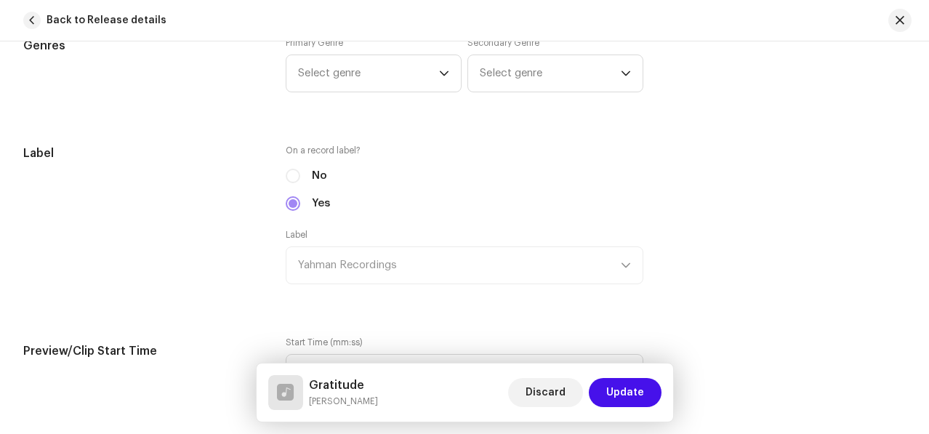
scroll to position [1339, 0]
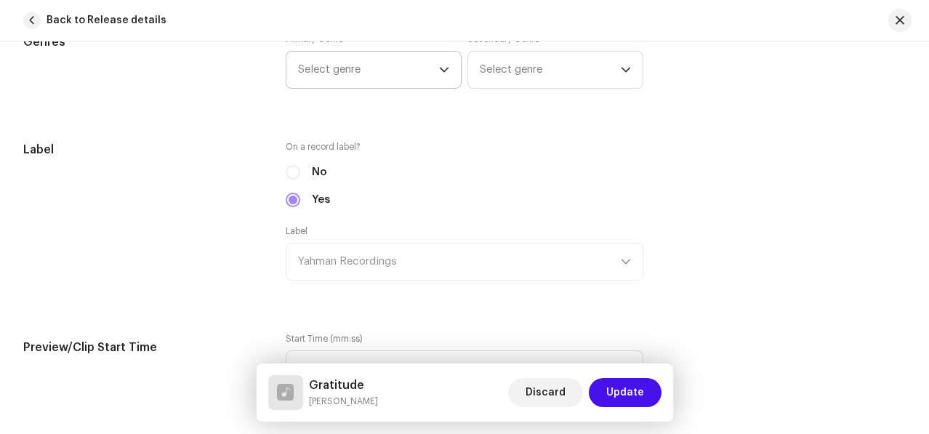
type input "Gratitude"
click at [378, 73] on span "Select genre" at bounding box center [368, 70] width 141 height 36
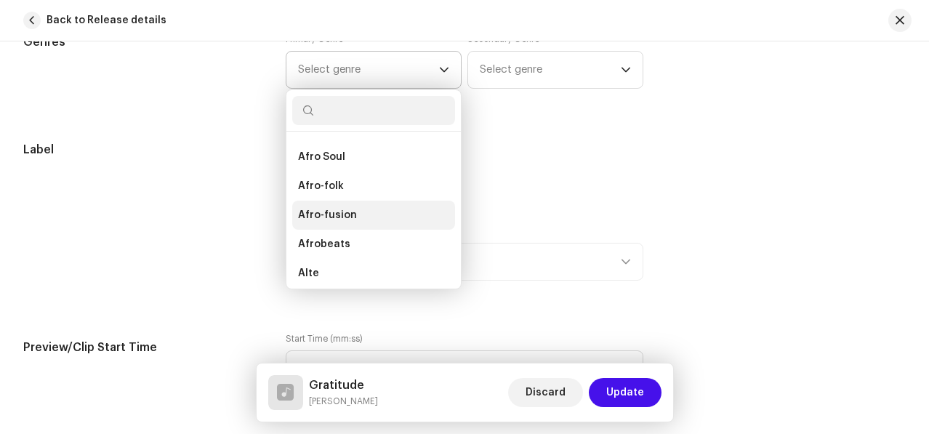
scroll to position [143, 0]
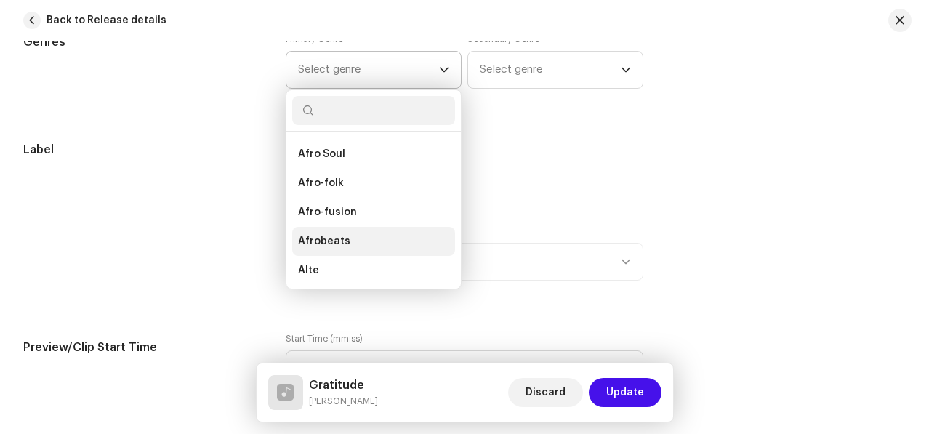
click at [314, 249] on span "Afrobeats" at bounding box center [324, 241] width 52 height 15
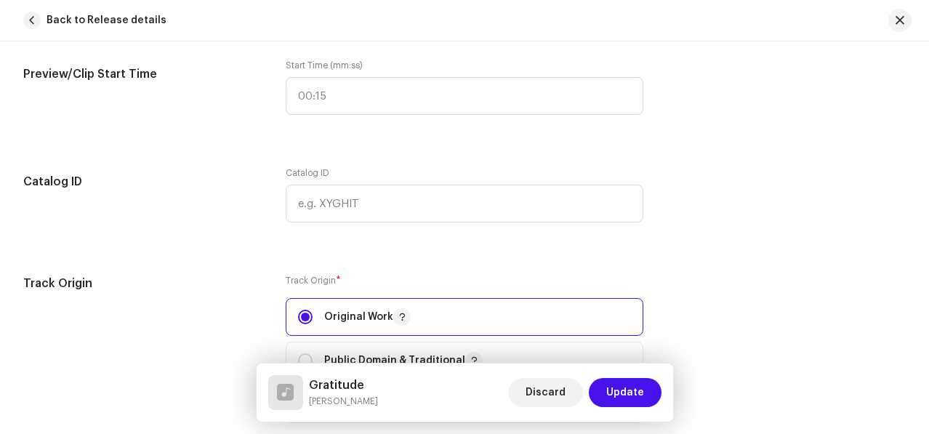
scroll to position [1741, 0]
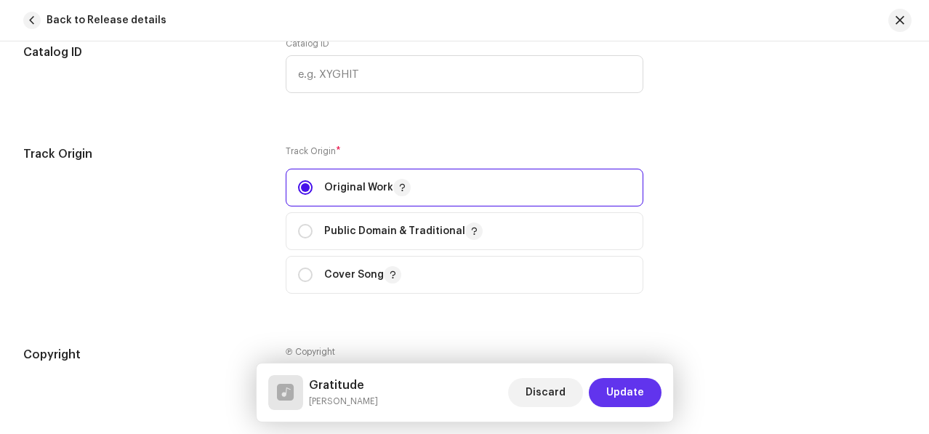
click at [623, 389] on span "Update" at bounding box center [625, 392] width 38 height 29
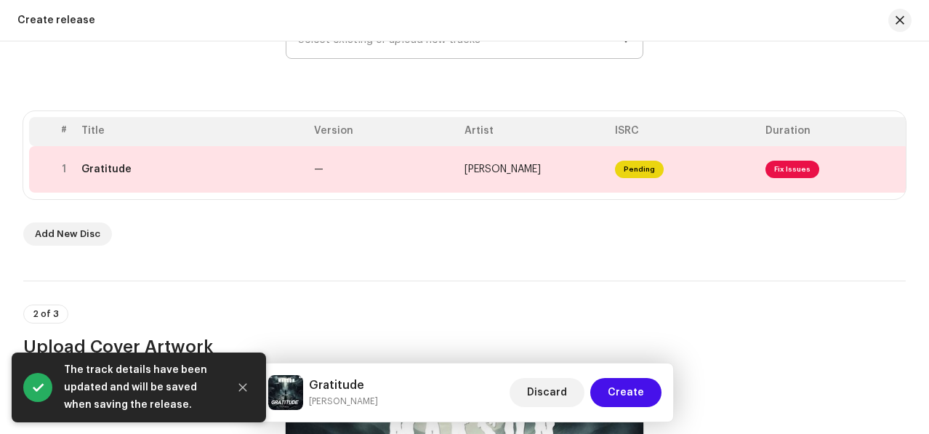
scroll to position [219, 0]
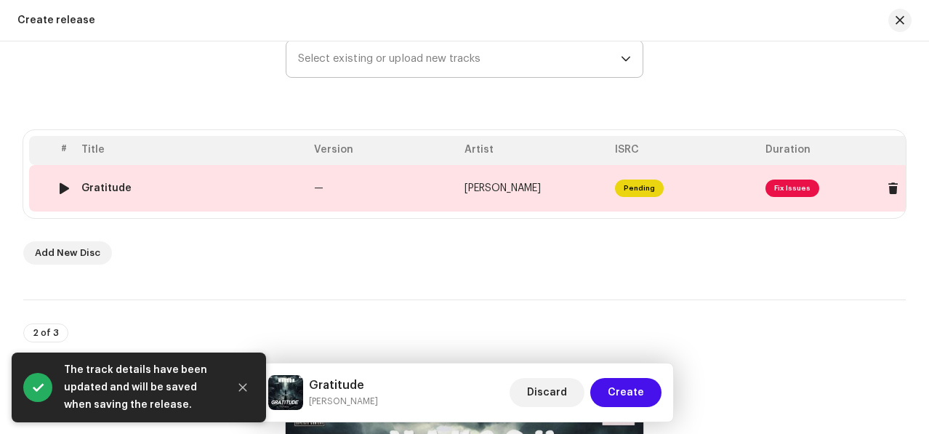
click at [392, 193] on td "—" at bounding box center [383, 188] width 150 height 47
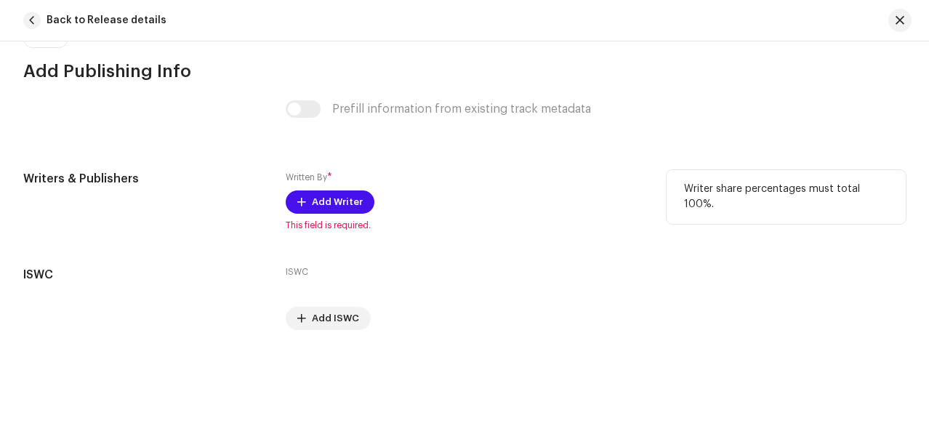
scroll to position [2994, 0]
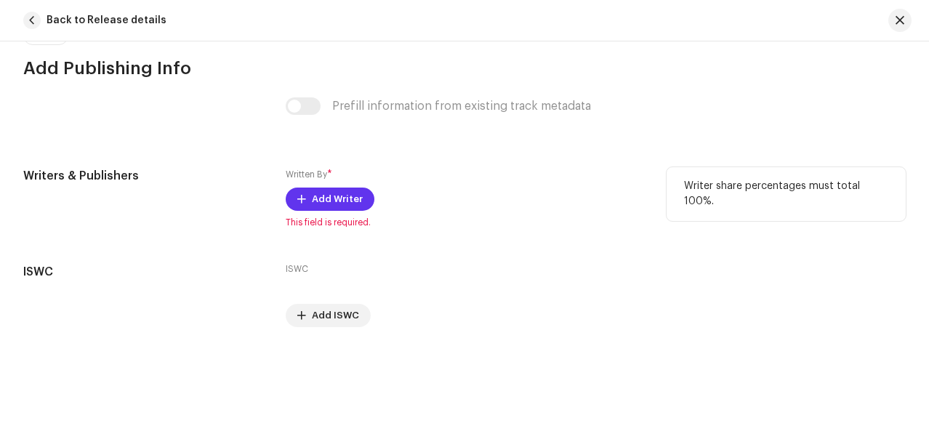
click at [312, 185] on span "Add Writer" at bounding box center [337, 199] width 51 height 29
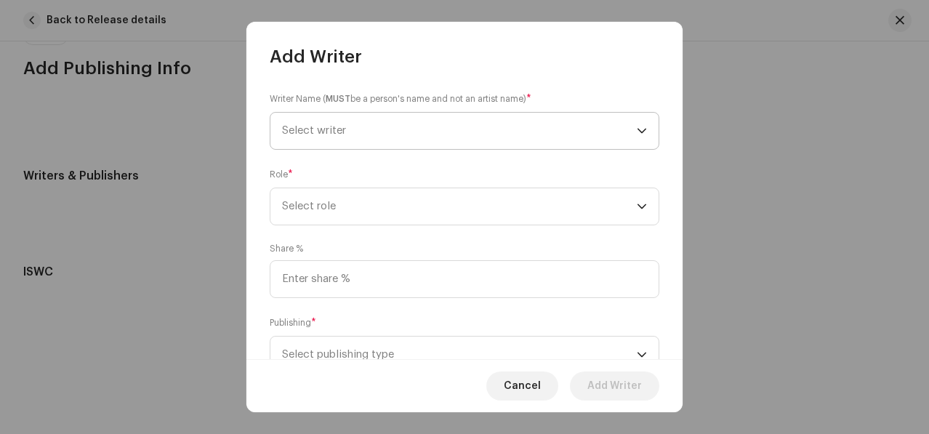
click at [406, 132] on span "Select writer" at bounding box center [459, 131] width 355 height 36
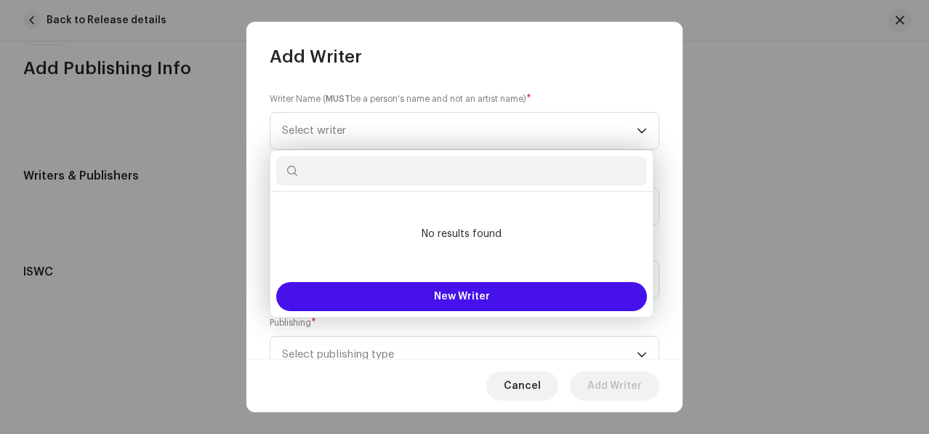
click at [376, 174] on input "text" at bounding box center [461, 170] width 371 height 29
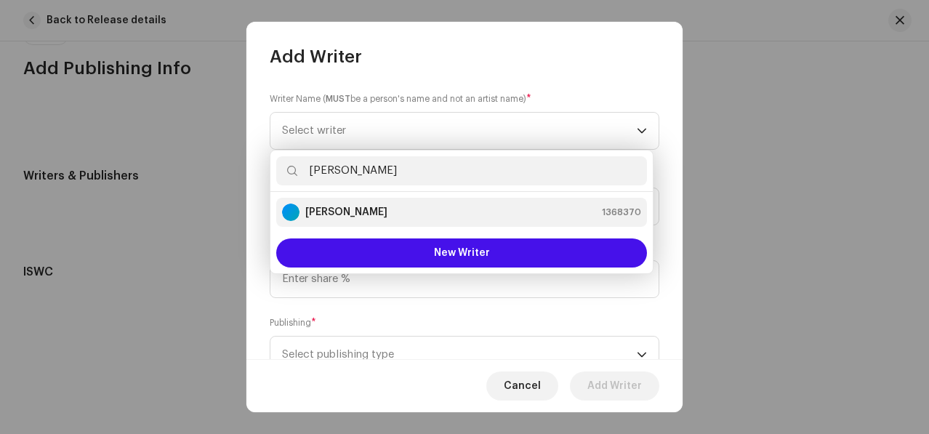
type input "[PERSON_NAME]"
click at [410, 221] on li "[PERSON_NAME] 1368370" at bounding box center [461, 212] width 371 height 29
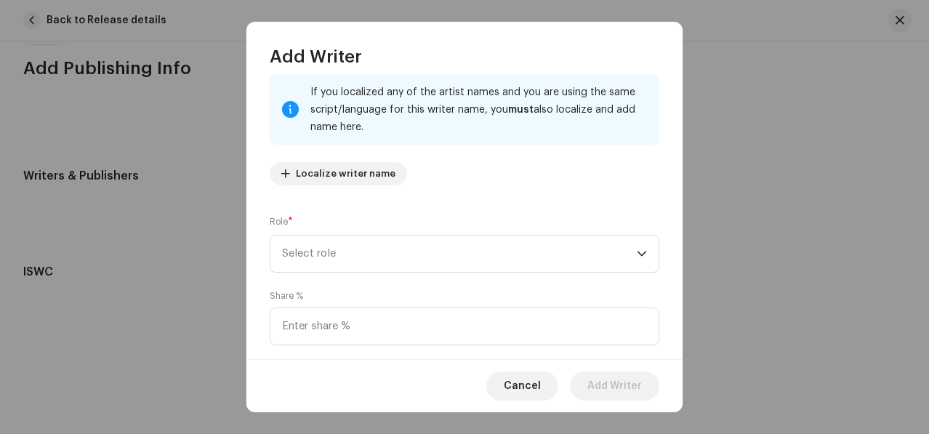
scroll to position [108, 0]
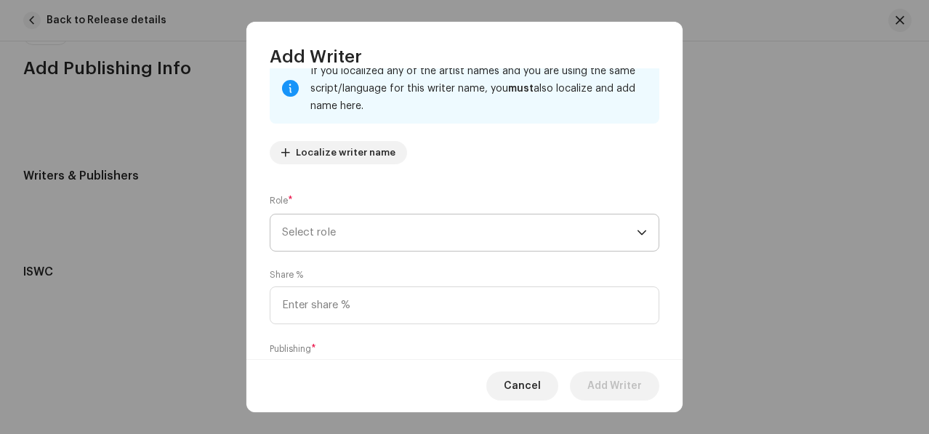
click at [350, 240] on span "Select role" at bounding box center [459, 232] width 355 height 36
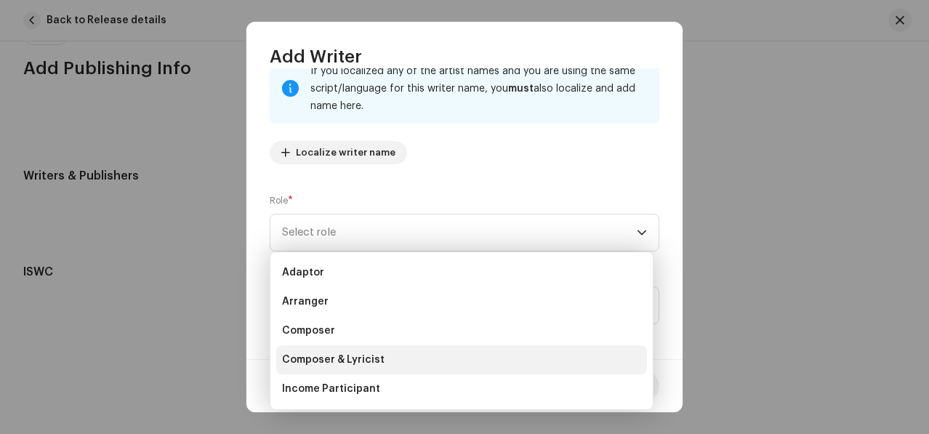
click at [334, 351] on li "Composer & Lyricist" at bounding box center [461, 359] width 371 height 29
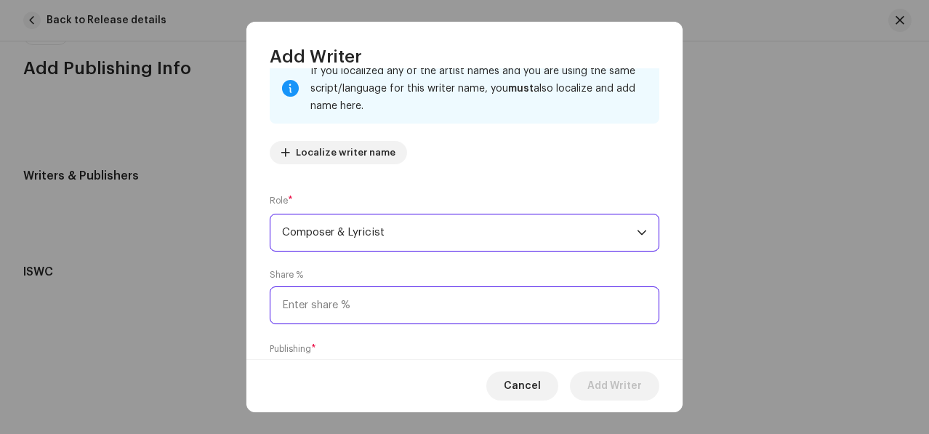
click at [323, 310] on input at bounding box center [465, 305] width 390 height 38
type input "100.00"
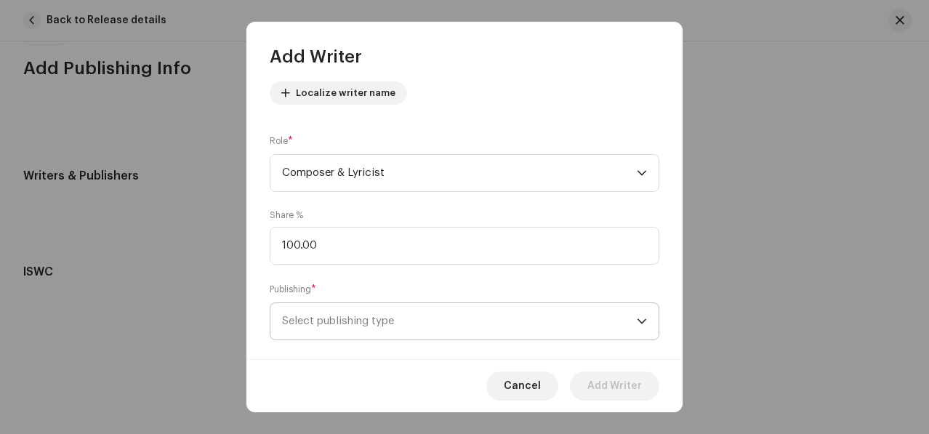
click at [334, 328] on span "Select publishing type" at bounding box center [459, 321] width 355 height 36
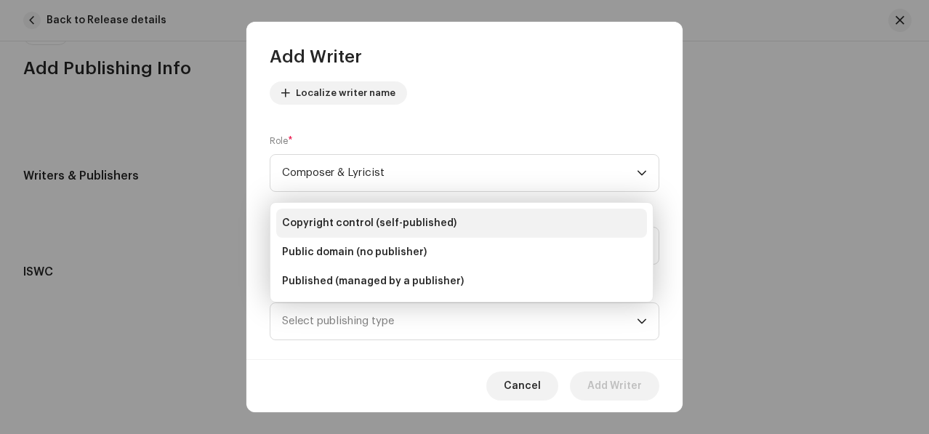
click at [340, 222] on span "Copyright control (self-published)" at bounding box center [369, 223] width 174 height 15
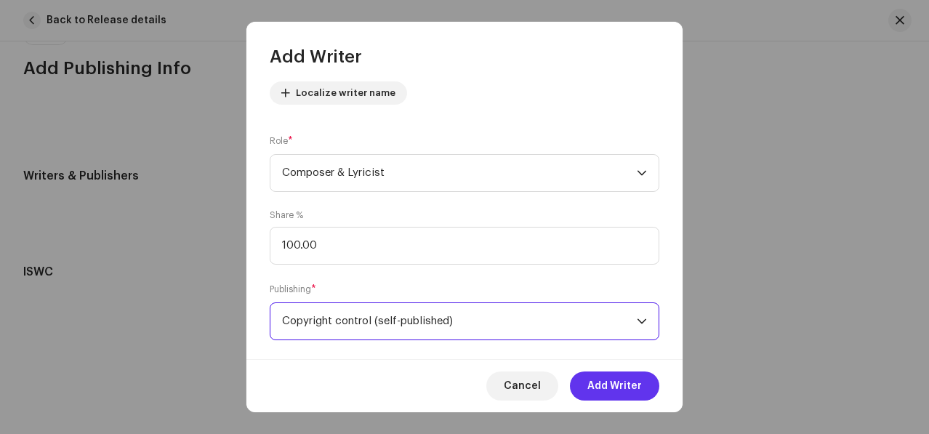
click at [604, 387] on span "Add Writer" at bounding box center [614, 385] width 55 height 29
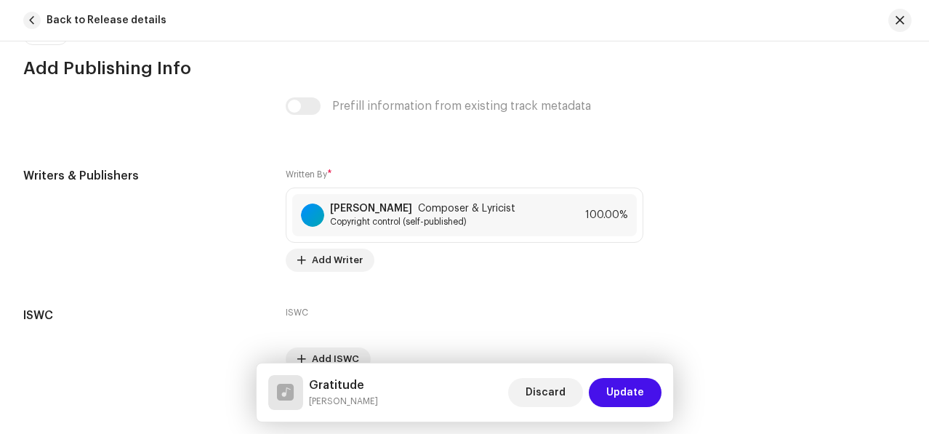
click at [604, 387] on button "Update" at bounding box center [625, 392] width 73 height 29
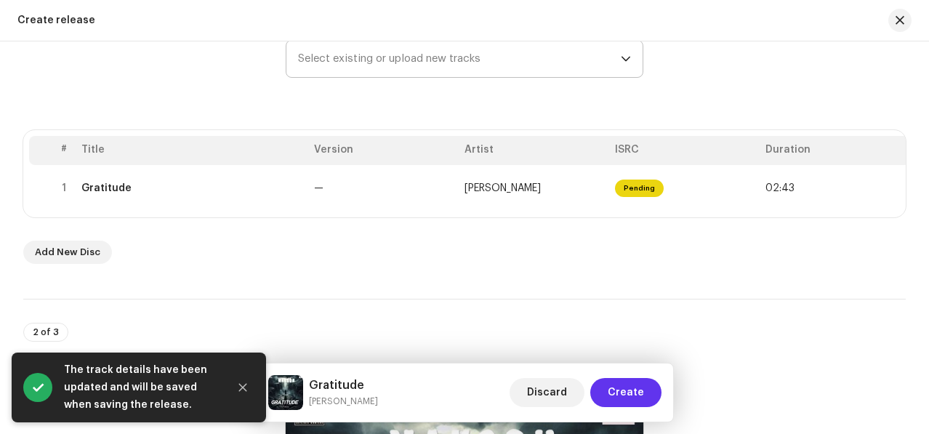
click at [604, 382] on button "Create" at bounding box center [625, 392] width 71 height 29
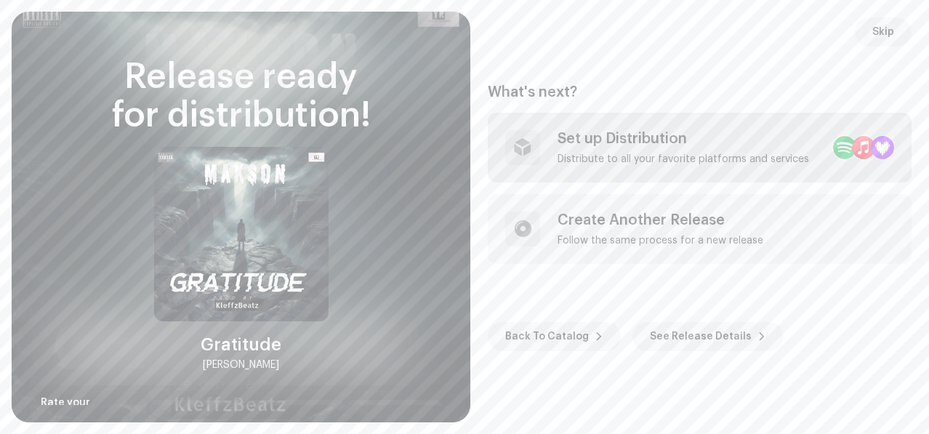
click at [677, 159] on div "Distribute to all your favorite platforms and services" at bounding box center [682, 159] width 251 height 12
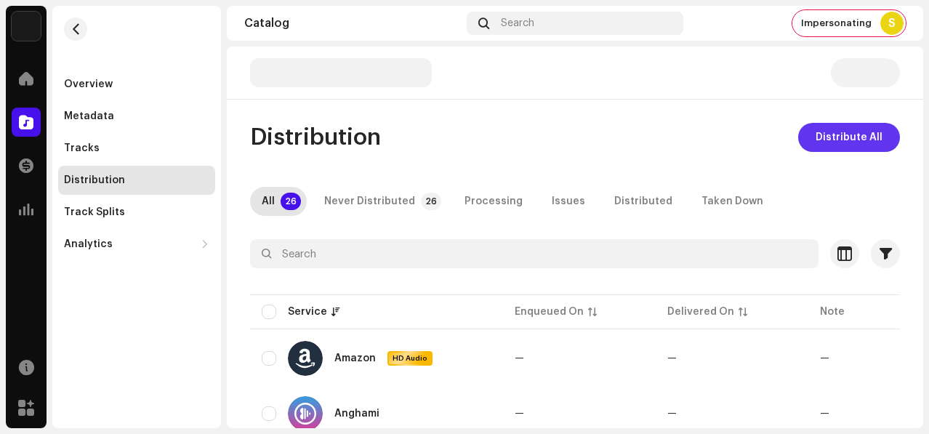
click at [815, 145] on span "Distribute All" at bounding box center [848, 137] width 67 height 29
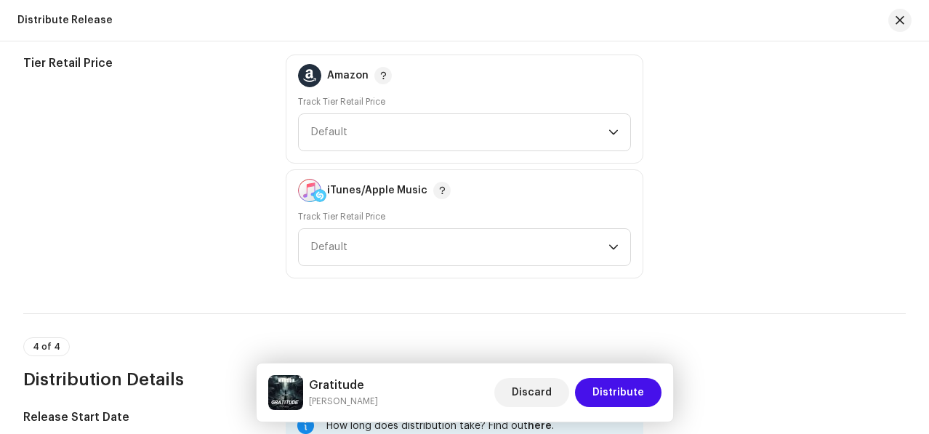
scroll to position [2314, 0]
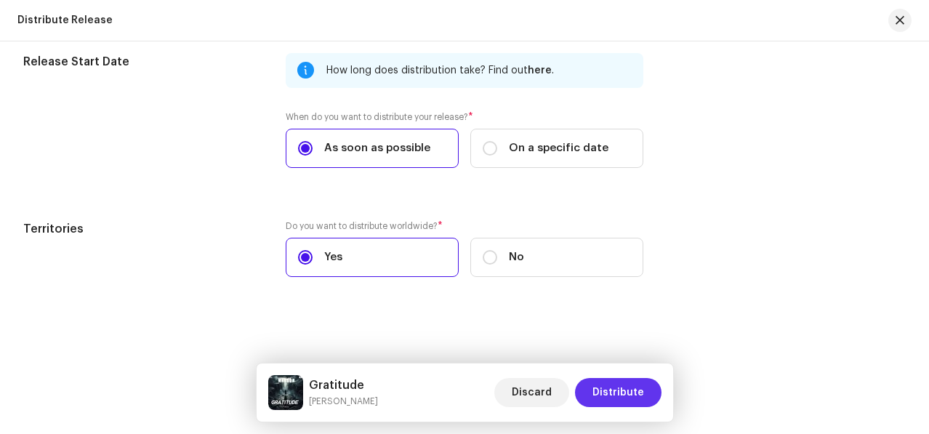
click at [599, 399] on span "Distribute" at bounding box center [618, 392] width 52 height 29
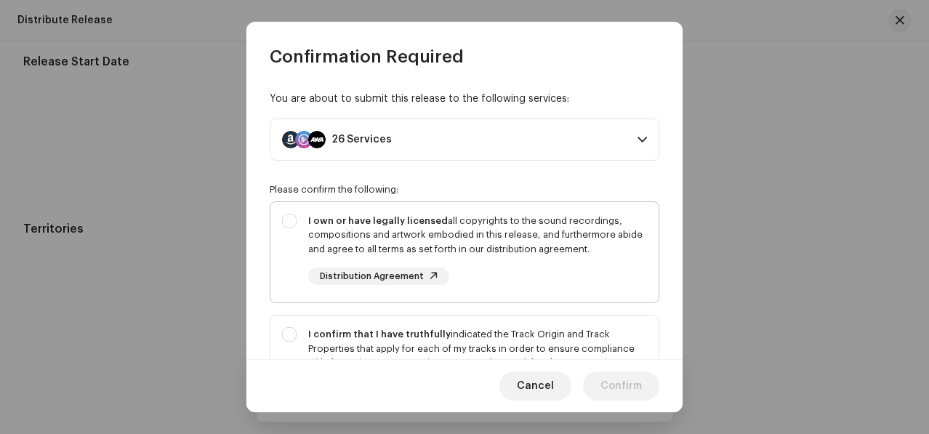
click at [288, 211] on div "I own or have legally licensed all copyrights to the sound recordings, composit…" at bounding box center [464, 249] width 388 height 95
checkbox input "true"
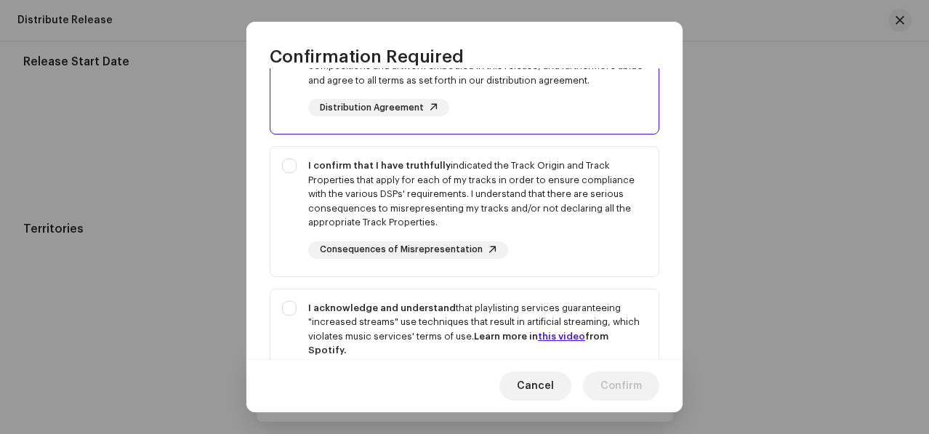
scroll to position [251, 0]
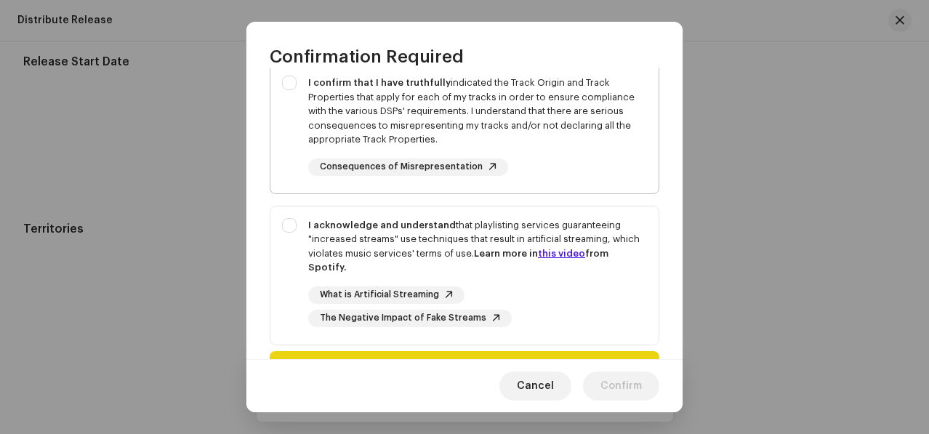
click at [284, 178] on div "I confirm that I have truthfully indicated the Track Origin and Track Propertie…" at bounding box center [464, 126] width 388 height 124
checkbox input "true"
click at [300, 252] on div "I acknowledge and understand that playlisting services guaranteeing "increased …" at bounding box center [464, 272] width 388 height 132
checkbox input "true"
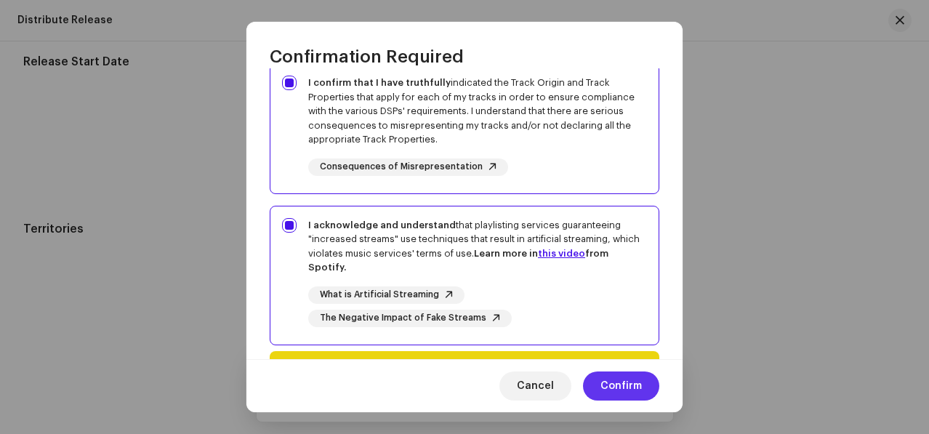
click at [611, 380] on span "Confirm" at bounding box center [620, 385] width 41 height 29
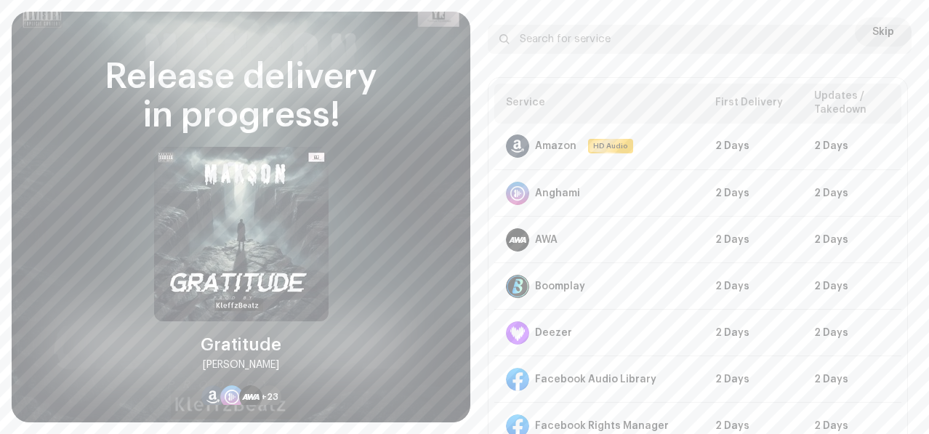
click at [885, 34] on div at bounding box center [893, 39] width 17 height 17
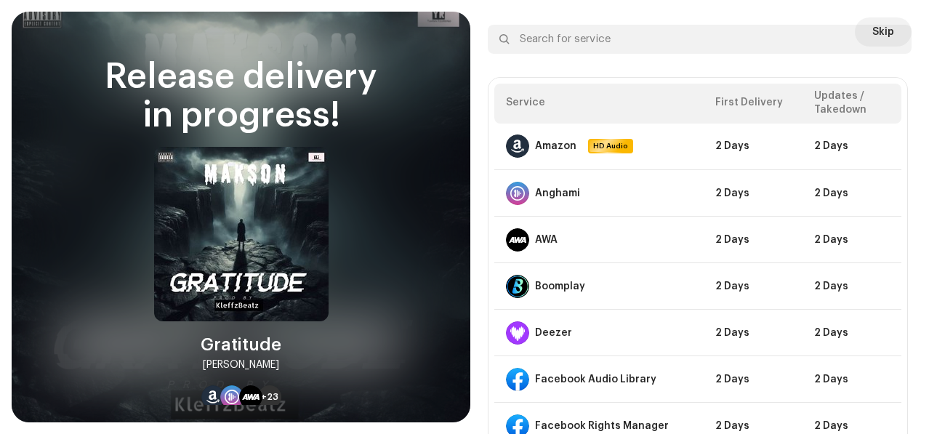
click at [885, 31] on div at bounding box center [893, 39] width 17 height 17
click at [887, 35] on div at bounding box center [893, 39] width 17 height 17
click at [885, 31] on div at bounding box center [893, 39] width 17 height 17
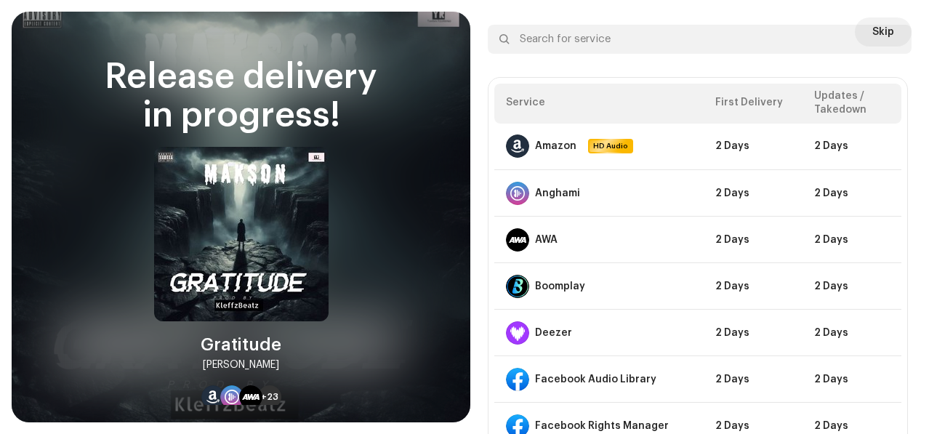
click at [885, 31] on div at bounding box center [893, 39] width 17 height 17
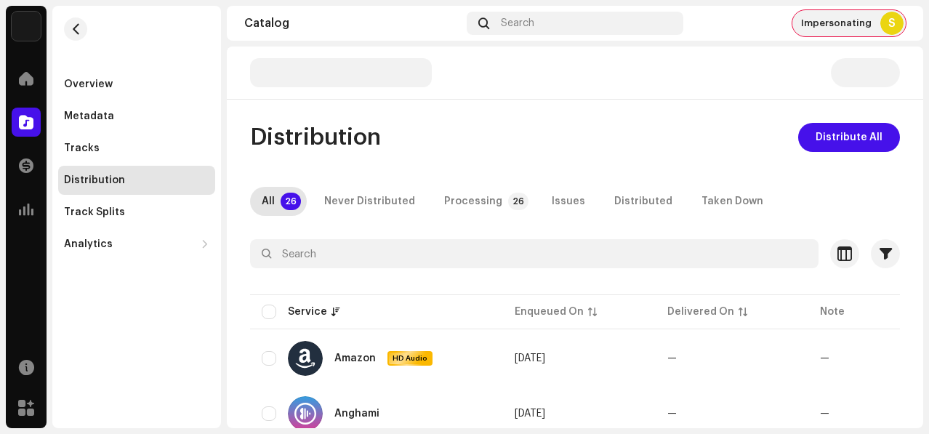
click at [835, 15] on div "Impersonating S" at bounding box center [848, 23] width 113 height 26
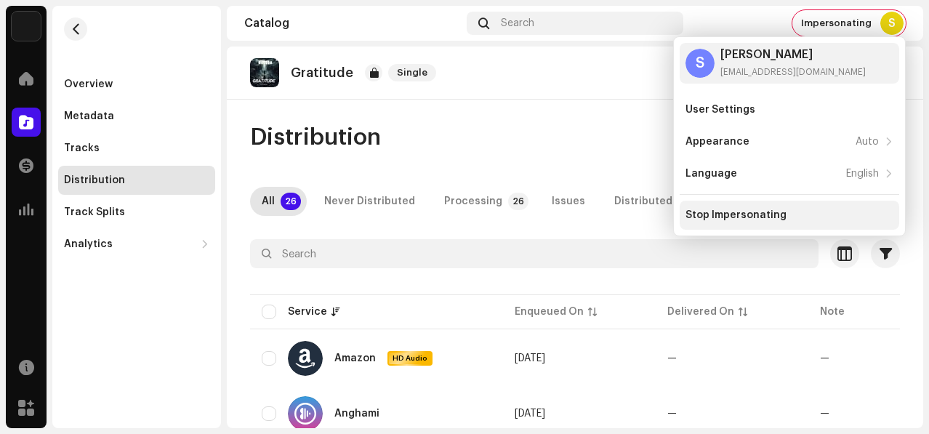
click at [712, 211] on div "Stop Impersonating" at bounding box center [735, 215] width 101 height 12
